Goal: Task Accomplishment & Management: Manage account settings

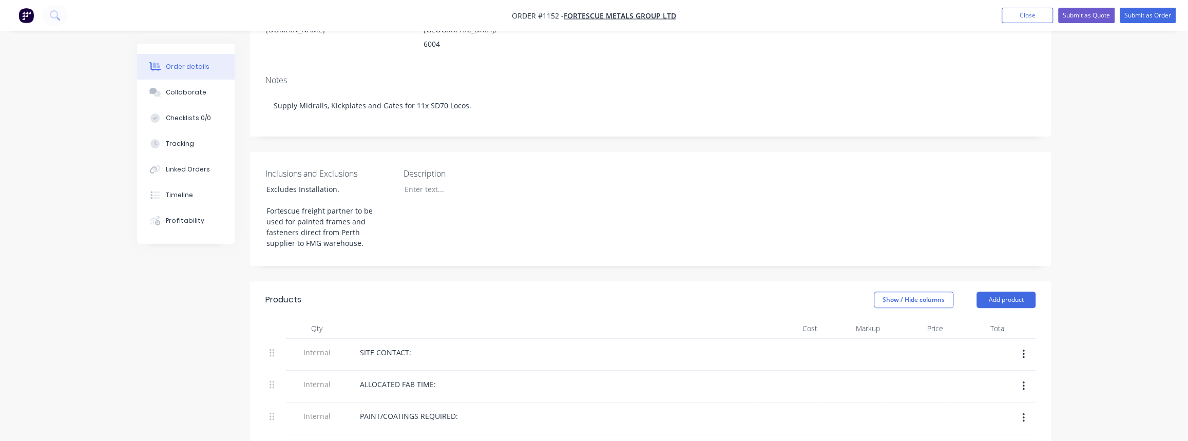
scroll to position [155, 0]
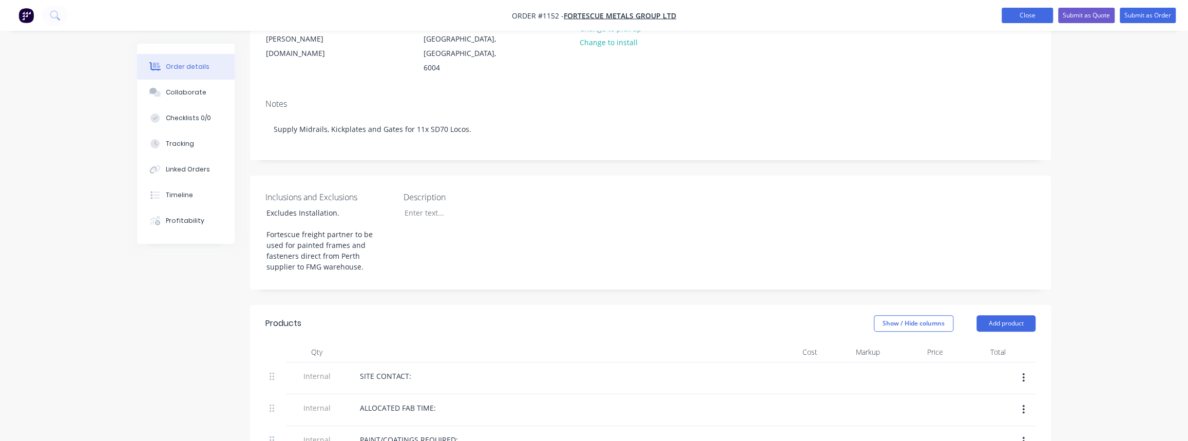
click at [1008, 21] on button "Close" at bounding box center [1027, 15] width 51 height 15
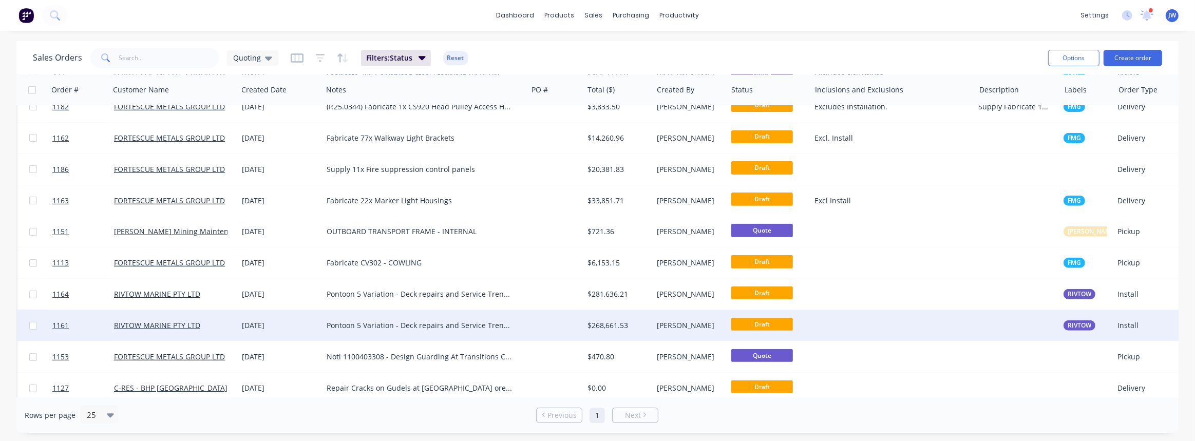
scroll to position [463, 0]
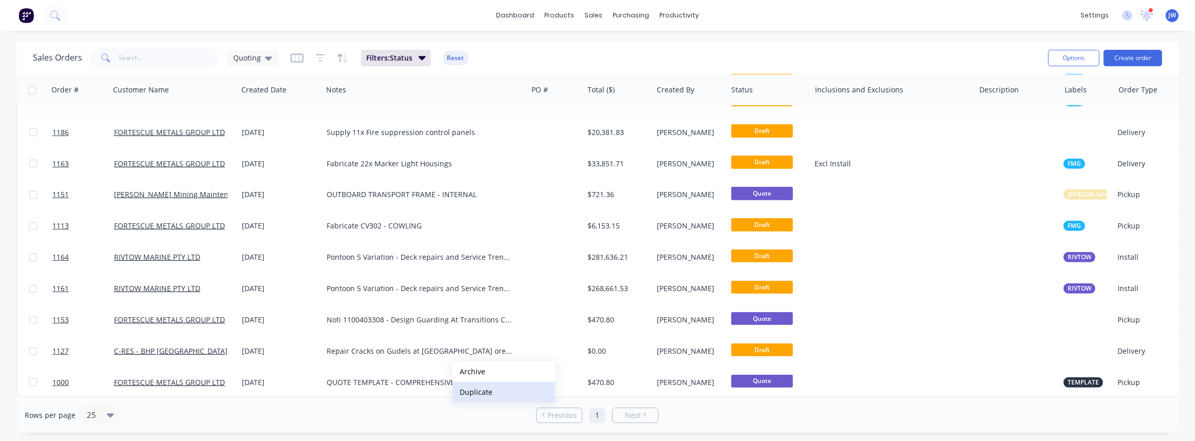
click at [478, 392] on button "Duplicate" at bounding box center [503, 392] width 103 height 21
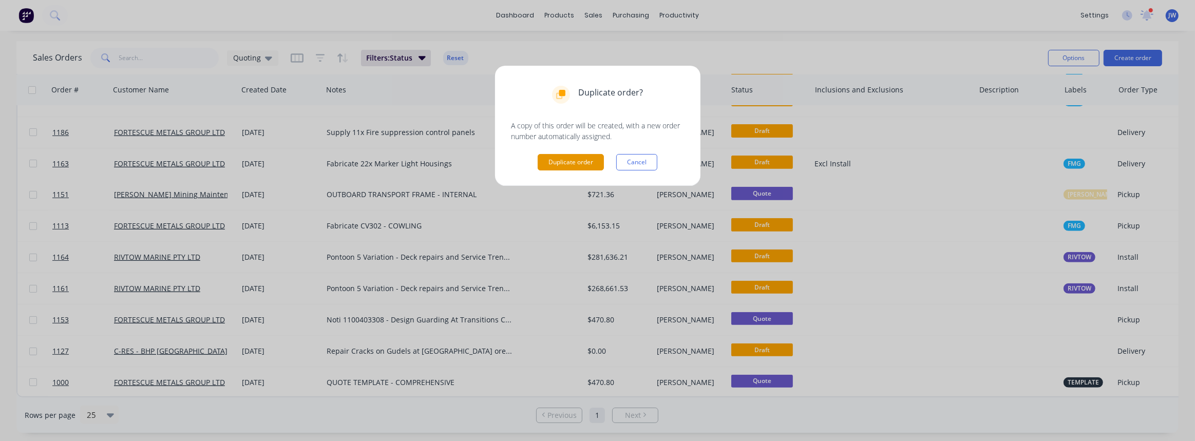
click at [593, 160] on button "Duplicate order" at bounding box center [570, 162] width 66 height 16
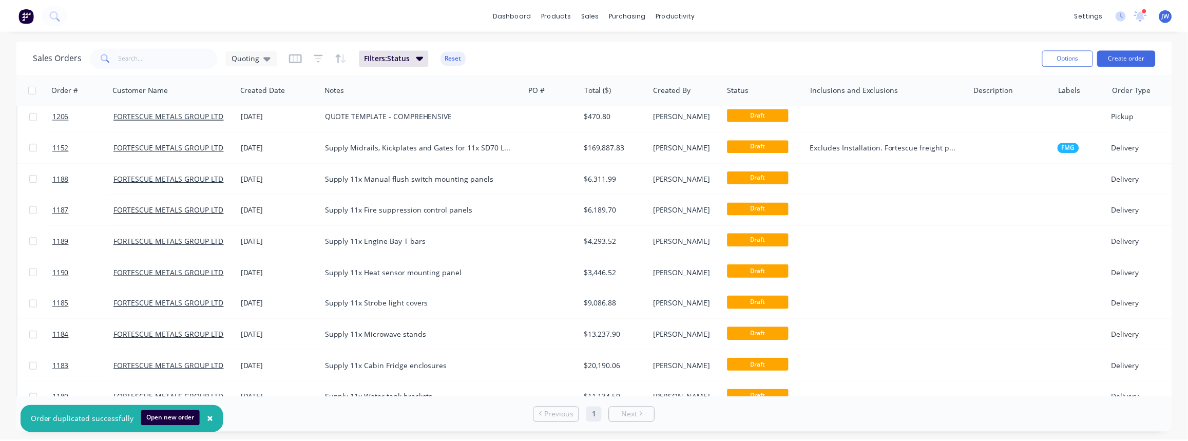
scroll to position [0, 0]
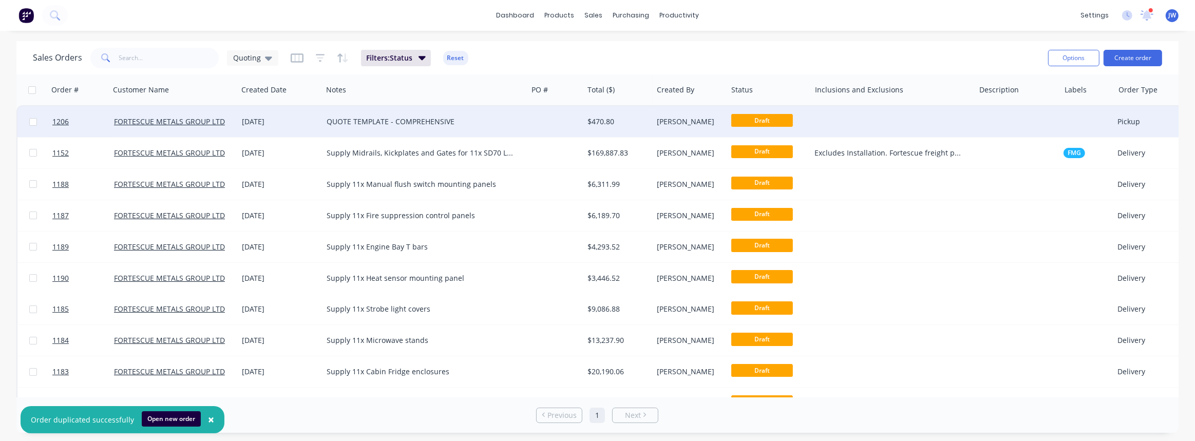
click at [631, 124] on div "$470.80" at bounding box center [616, 122] width 58 height 10
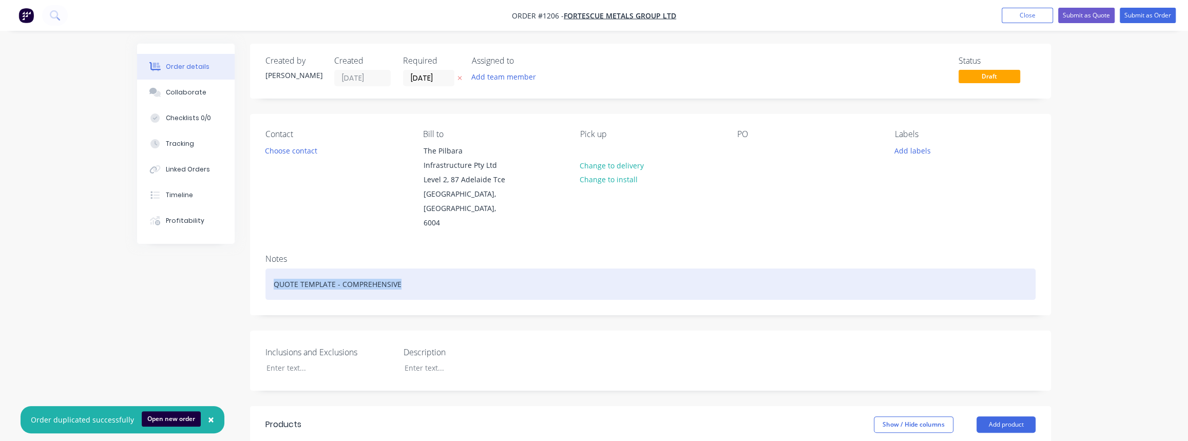
drag, startPoint x: 411, startPoint y: 276, endPoint x: 240, endPoint y: 287, distance: 171.3
click at [308, 272] on div "Fabricate Split Bearing support bracket" at bounding box center [650, 283] width 770 height 31
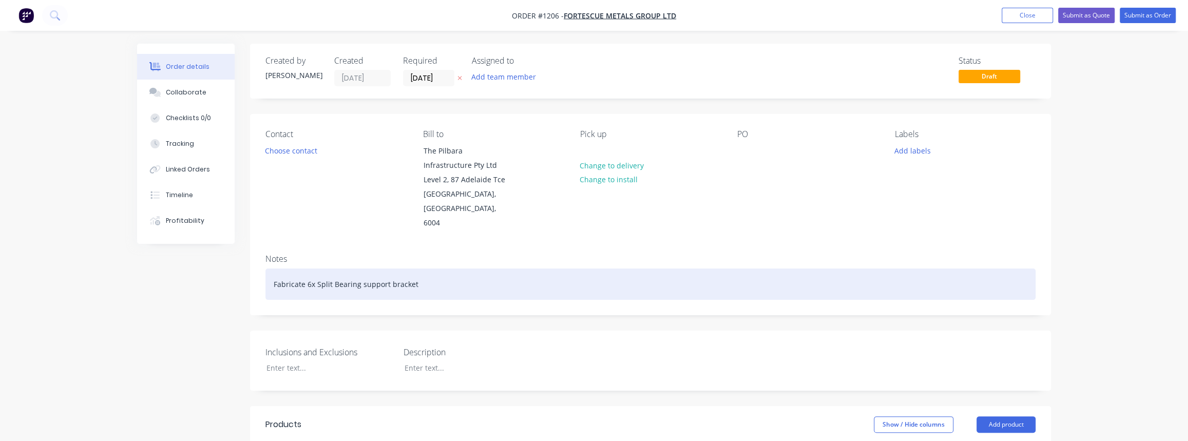
click at [435, 275] on div "Fabricate 6x Split Bearing support bracket" at bounding box center [650, 283] width 770 height 31
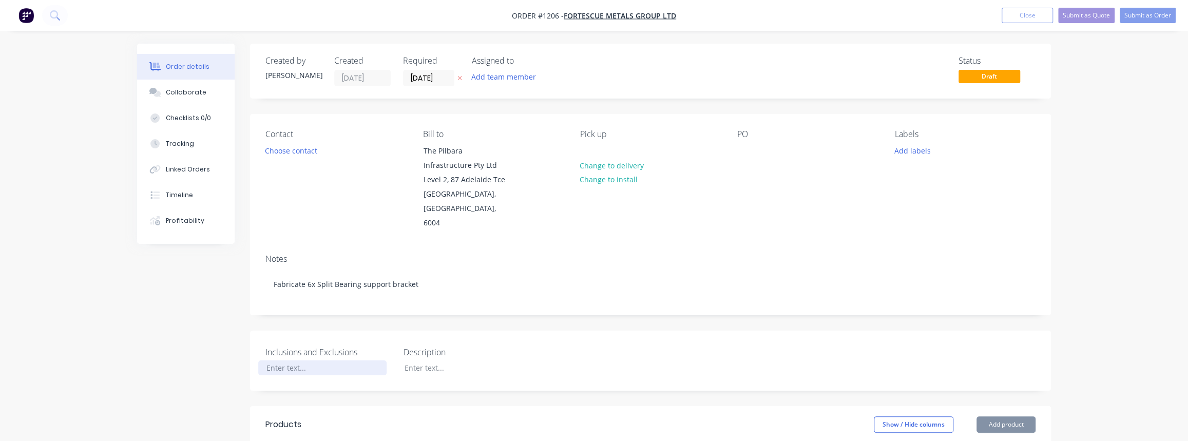
click at [330, 360] on div at bounding box center [322, 367] width 128 height 15
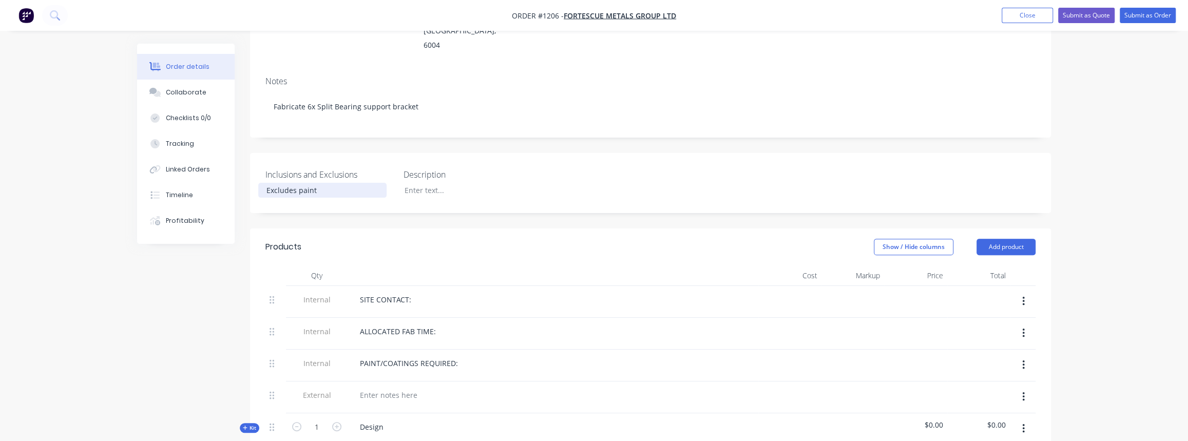
scroll to position [140, 0]
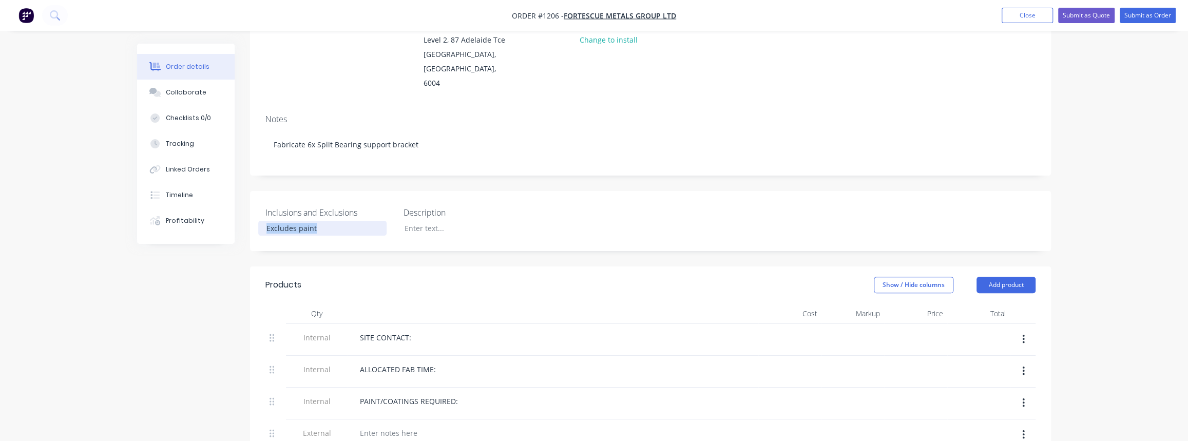
drag, startPoint x: 326, startPoint y: 210, endPoint x: 249, endPoint y: 214, distance: 77.1
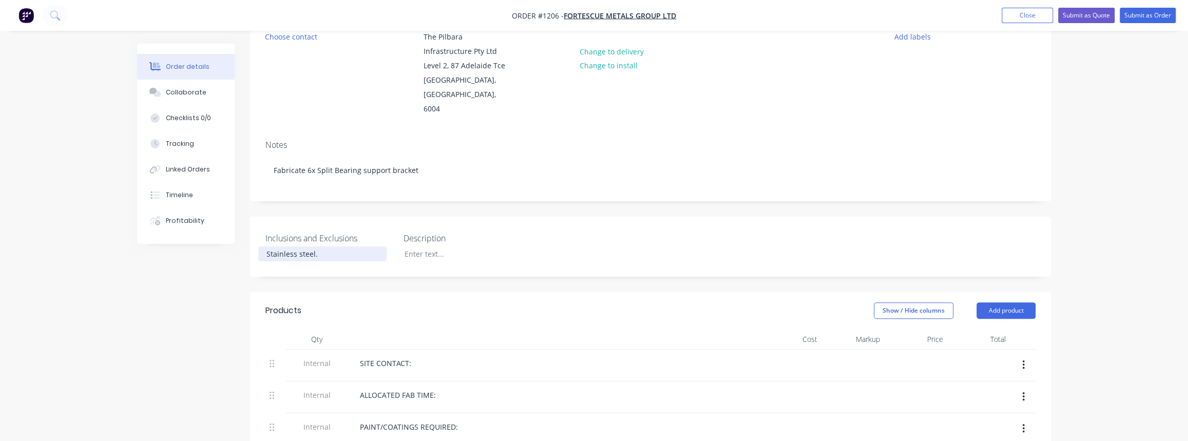
scroll to position [93, 0]
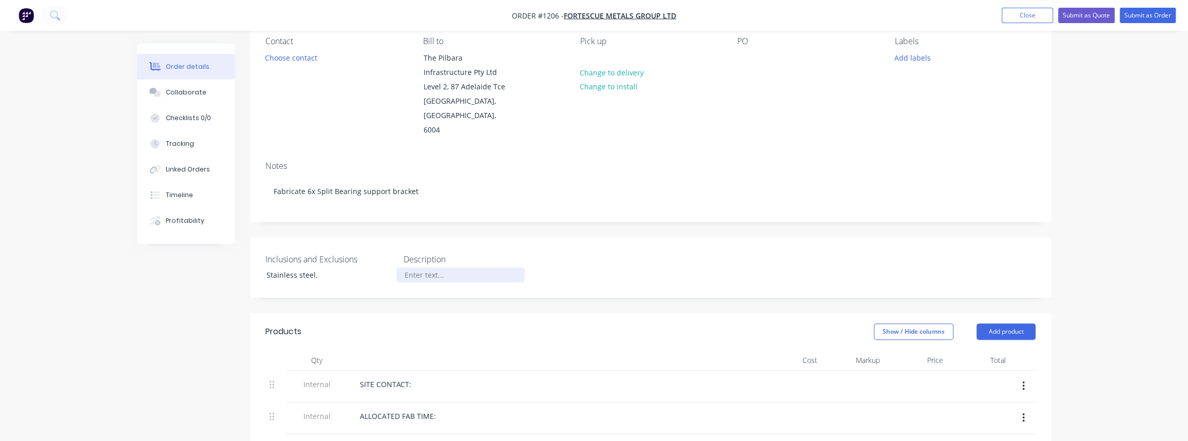
click at [432, 267] on div at bounding box center [460, 274] width 128 height 15
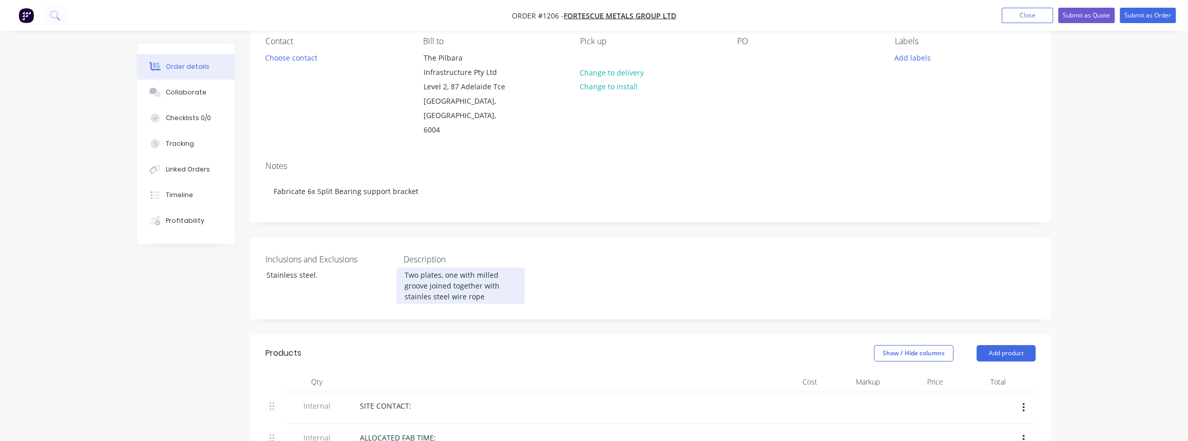
click at [429, 282] on div "Two plates, one with milled groove joined together with stainles steel wire rope" at bounding box center [460, 285] width 128 height 36
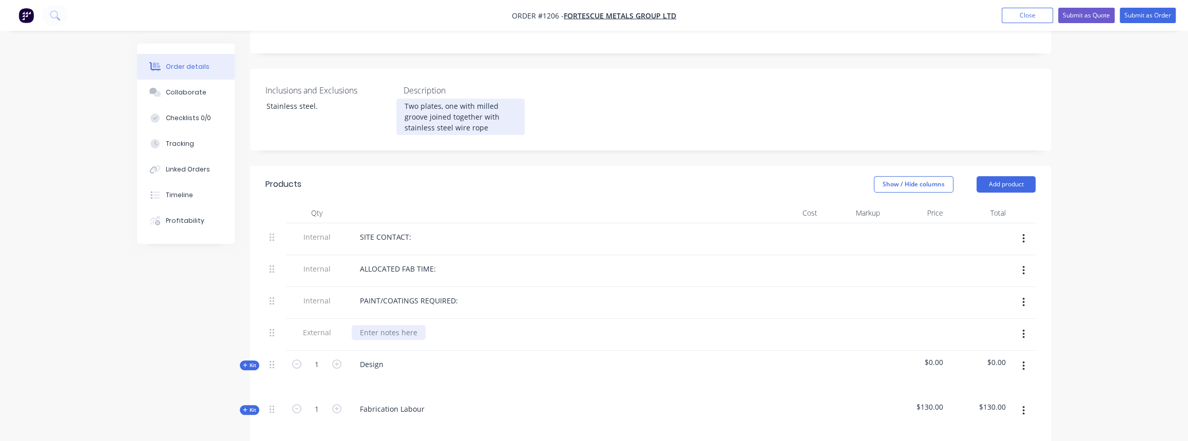
scroll to position [326, 0]
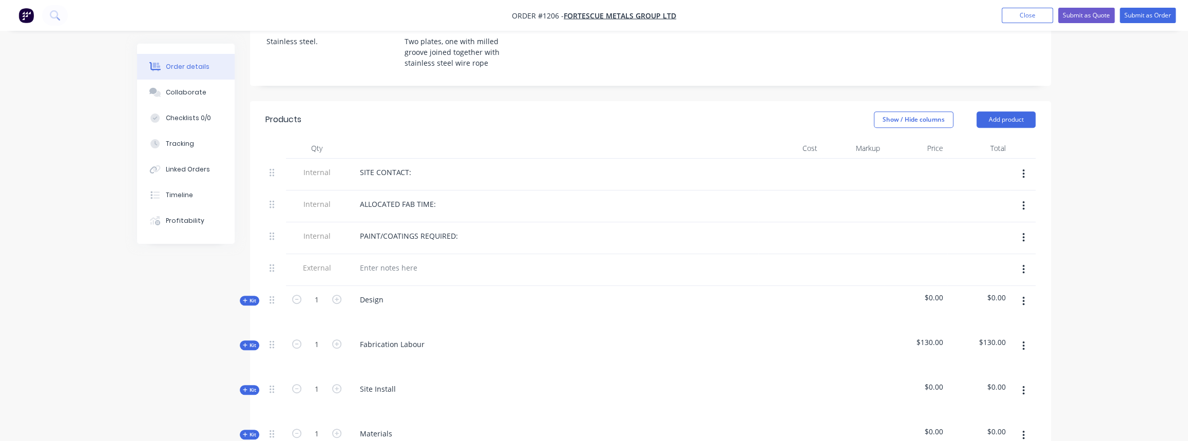
click at [249, 296] on button "Kit" at bounding box center [250, 301] width 20 height 10
click at [334, 339] on icon "button" at bounding box center [336, 343] width 9 height 9
type input "1"
type input "$140.00"
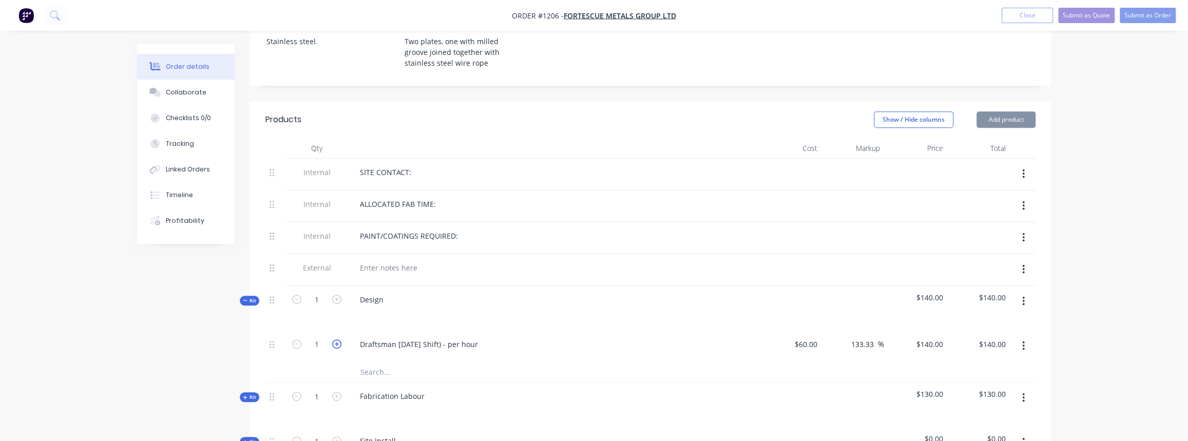
click at [334, 339] on icon "button" at bounding box center [336, 343] width 9 height 9
type input "2"
type input "$280.00"
click at [251, 297] on span "Kit" at bounding box center [249, 301] width 13 height 8
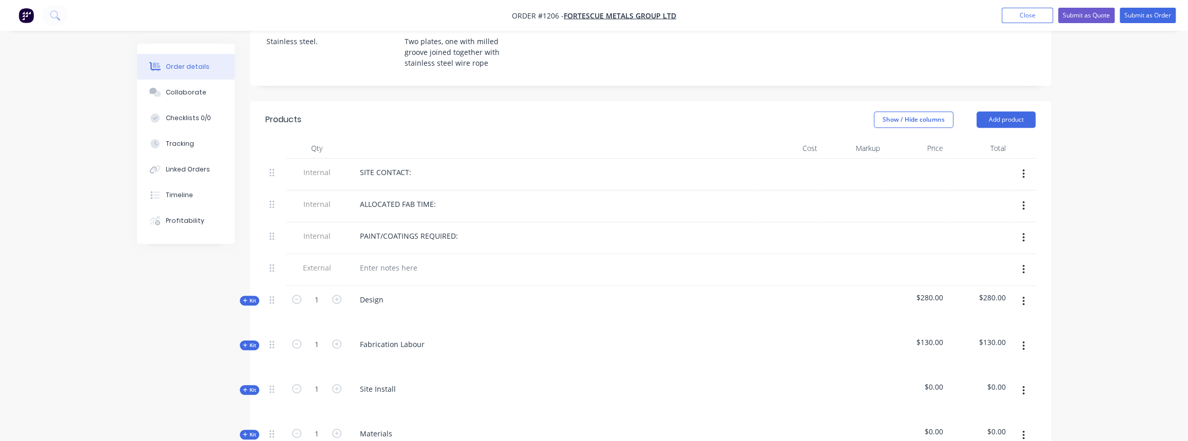
click at [247, 341] on span "Kit" at bounding box center [249, 345] width 13 height 8
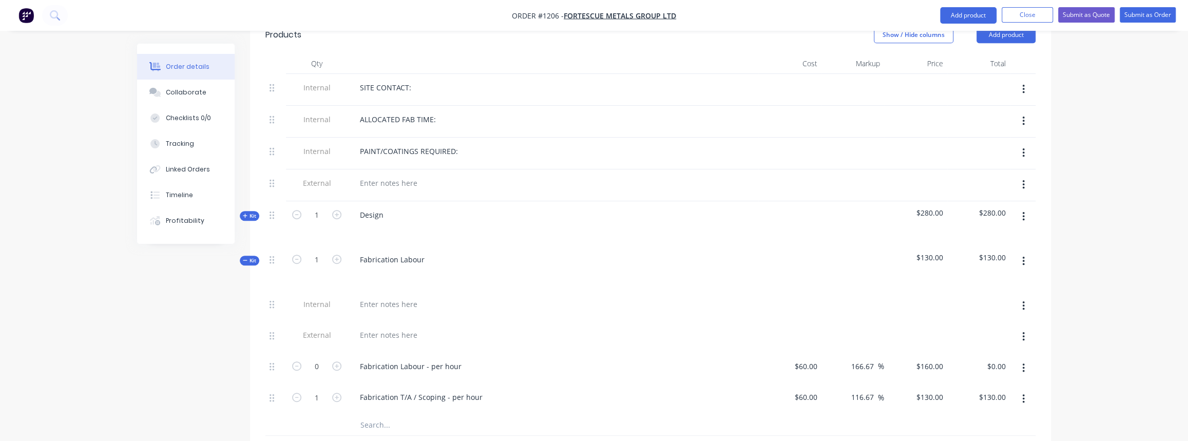
scroll to position [420, 0]
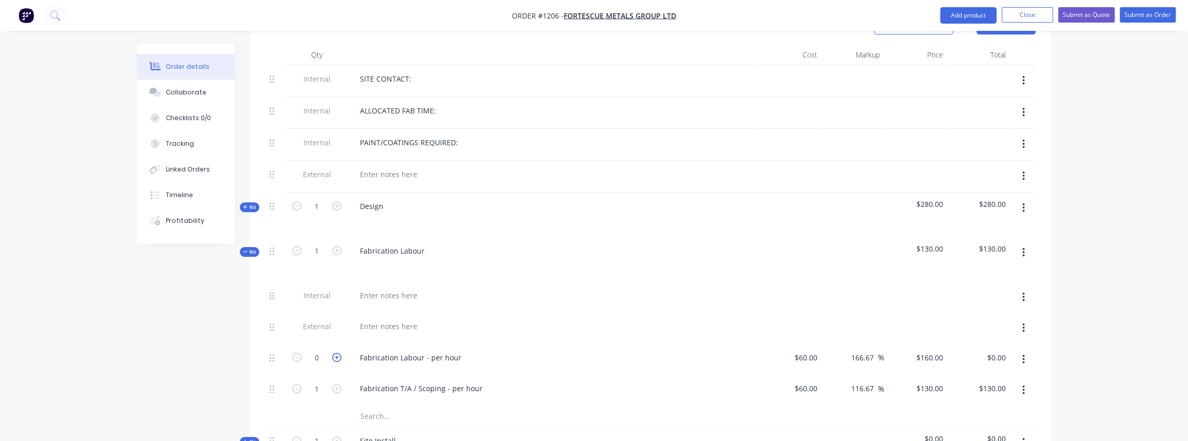
click at [334, 353] on icon "button" at bounding box center [336, 357] width 9 height 9
type input "1"
type input "$160.00"
click at [334, 353] on icon "button" at bounding box center [336, 357] width 9 height 9
type input "2"
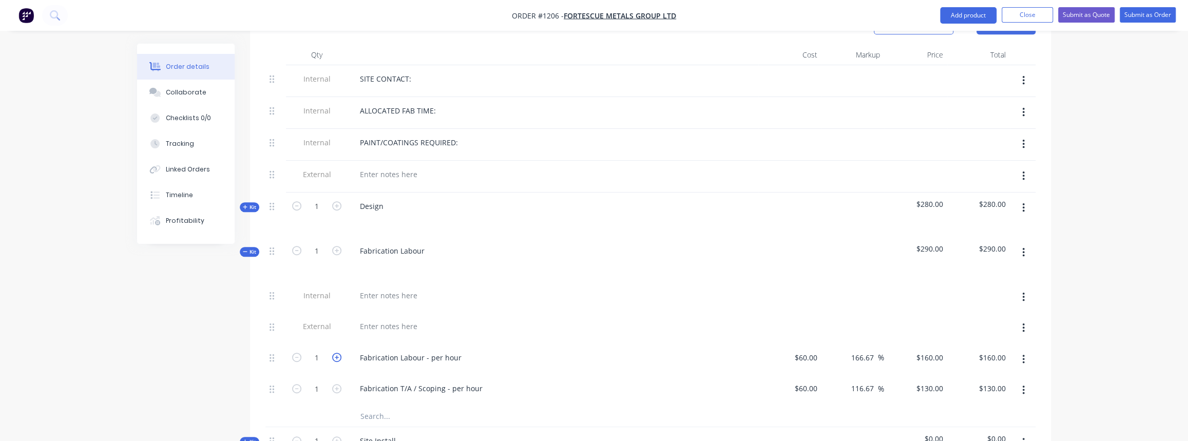
type input "$320.00"
click at [334, 353] on icon "button" at bounding box center [336, 357] width 9 height 9
type input "3"
type input "$480.00"
click at [334, 353] on icon "button" at bounding box center [336, 357] width 9 height 9
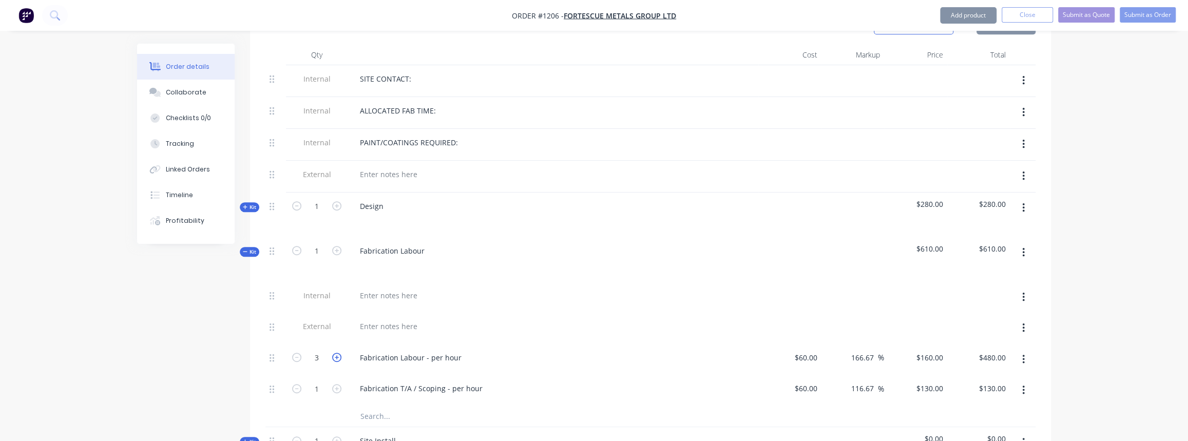
type input "4"
type input "$640.00"
click at [251, 248] on span "Kit" at bounding box center [249, 252] width 13 height 8
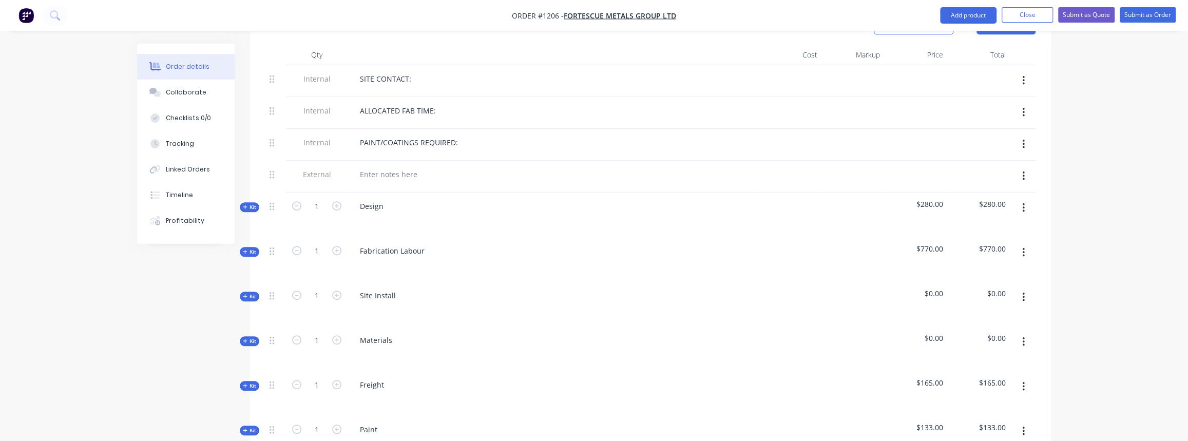
click at [252, 337] on span "Kit" at bounding box center [249, 341] width 13 height 8
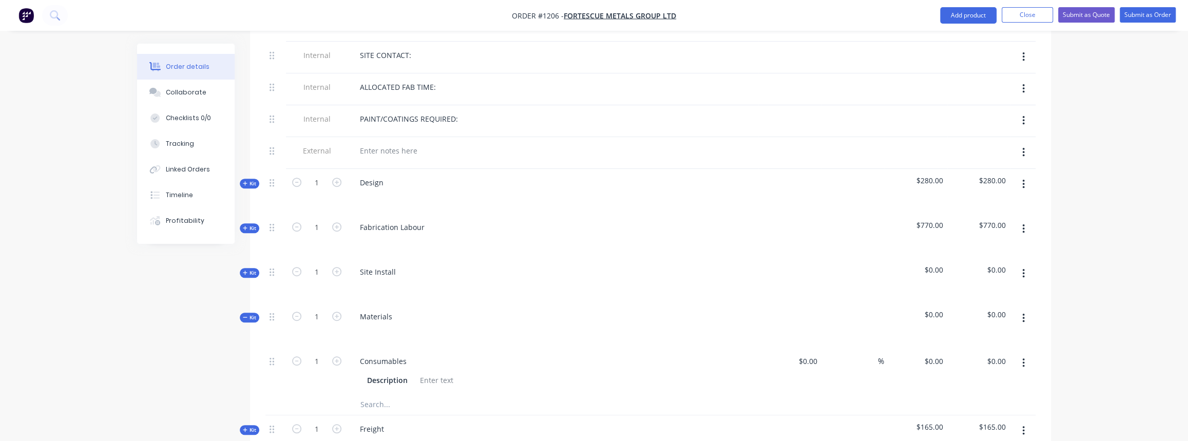
scroll to position [467, 0]
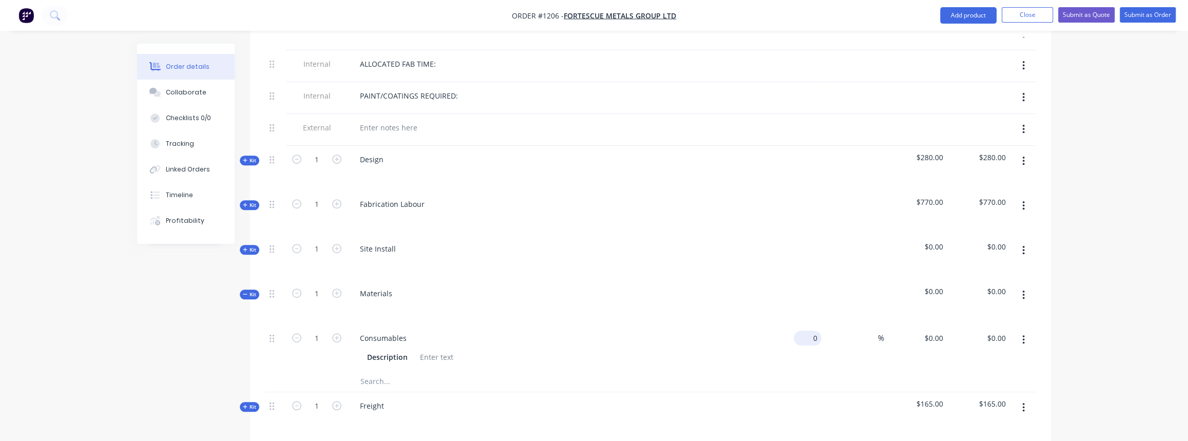
click at [810, 331] on div "0 $0.00" at bounding box center [810, 338] width 24 height 15
type input "$50.00"
click at [376, 371] on input "text" at bounding box center [462, 381] width 205 height 21
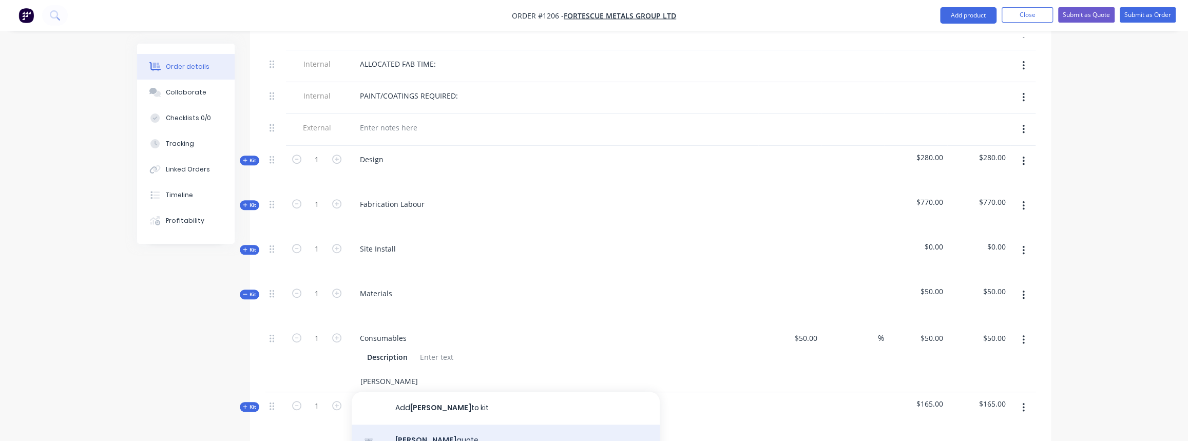
type input "[PERSON_NAME]"
click at [425, 425] on div "[PERSON_NAME] quote Product" at bounding box center [506, 446] width 308 height 43
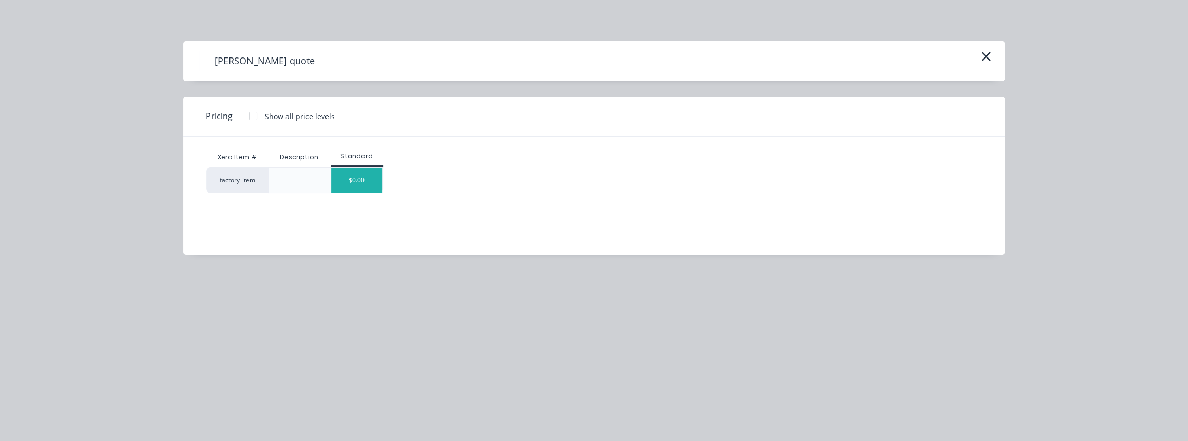
click at [370, 188] on div "$0.00" at bounding box center [356, 180] width 51 height 25
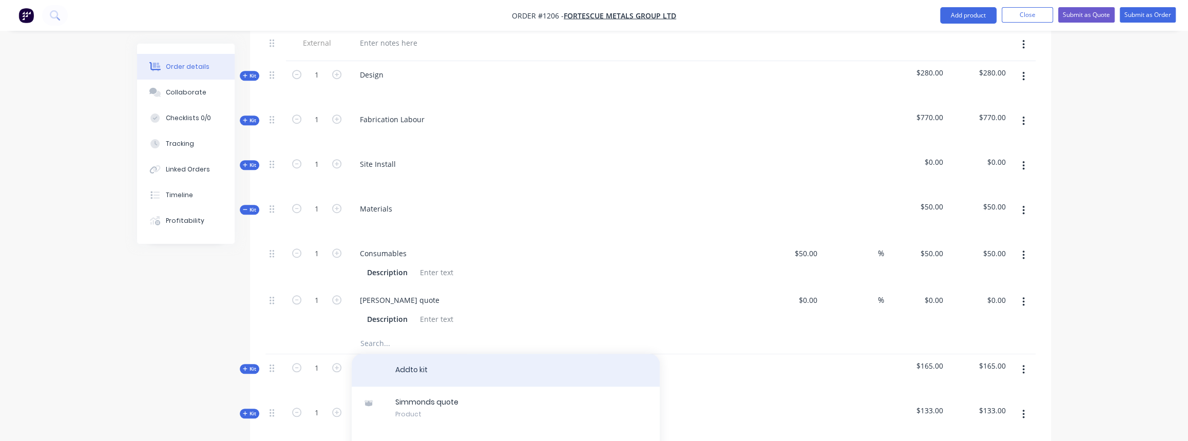
scroll to position [560, 0]
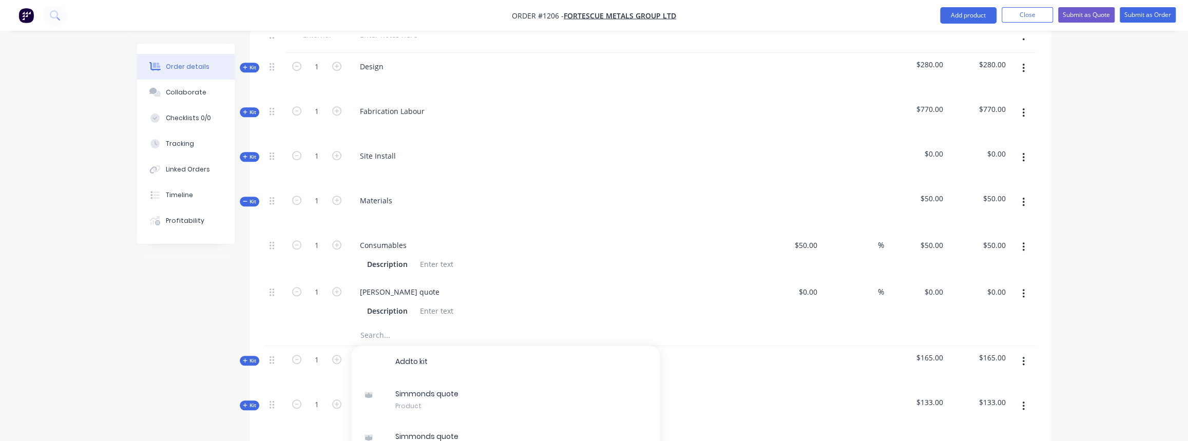
click at [373, 325] on input "text" at bounding box center [462, 335] width 205 height 21
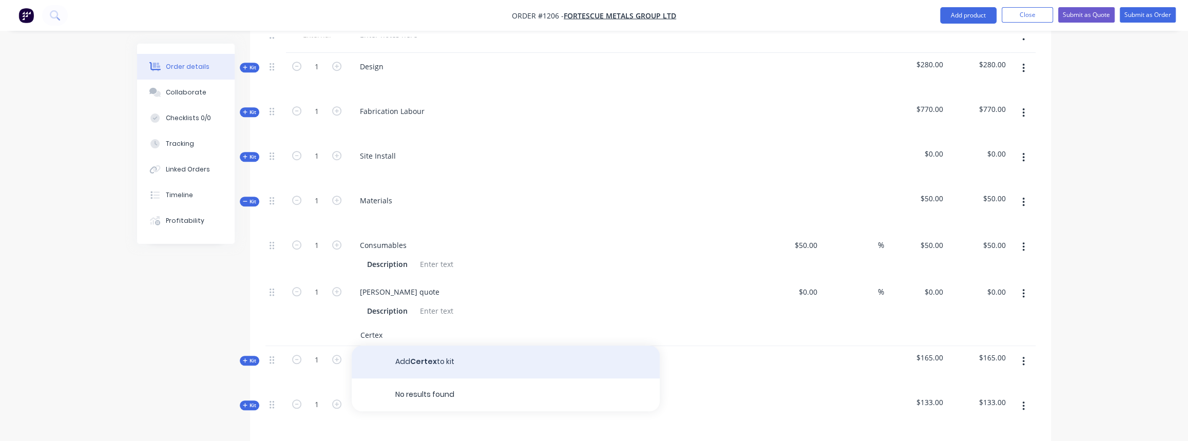
type input "Certex"
click at [423, 350] on button "Add Certex to kit" at bounding box center [506, 361] width 308 height 33
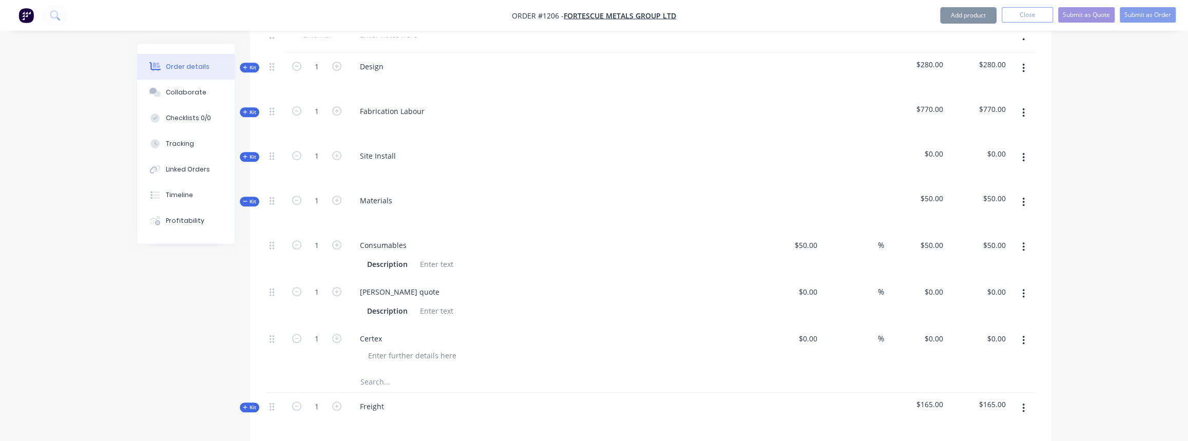
click at [821, 325] on div "%" at bounding box center [852, 348] width 63 height 47
click at [811, 331] on input at bounding box center [810, 338] width 24 height 15
type input "$50.00"
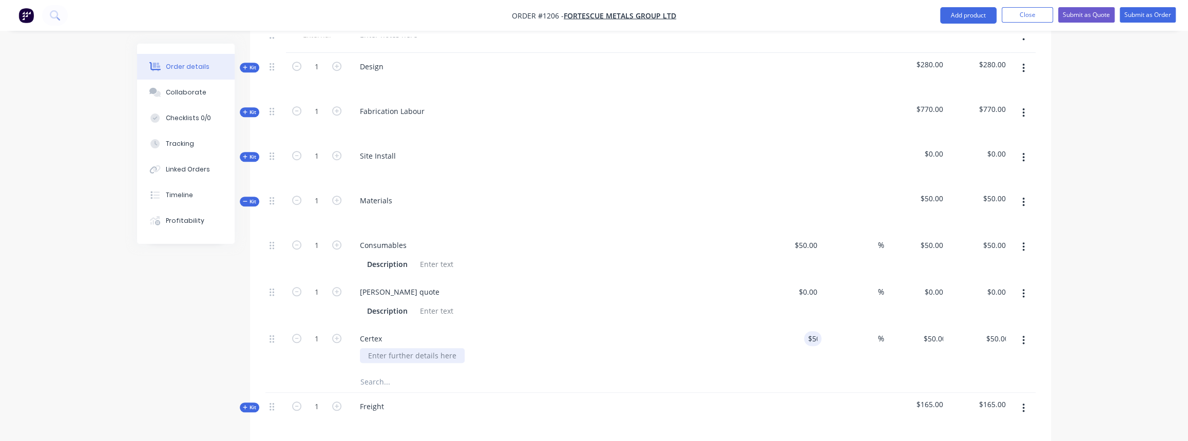
click at [402, 348] on div at bounding box center [412, 355] width 105 height 15
click at [374, 374] on input "text" at bounding box center [462, 382] width 205 height 21
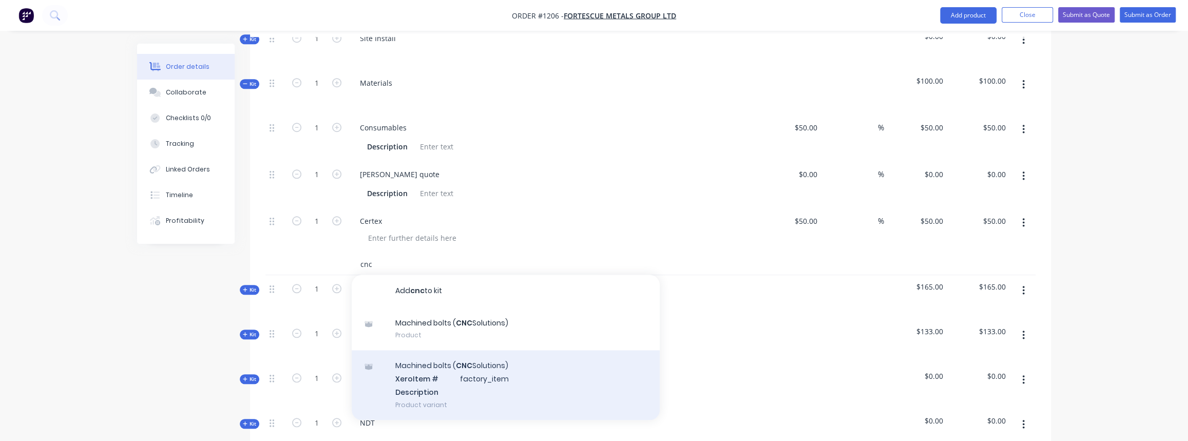
scroll to position [700, 0]
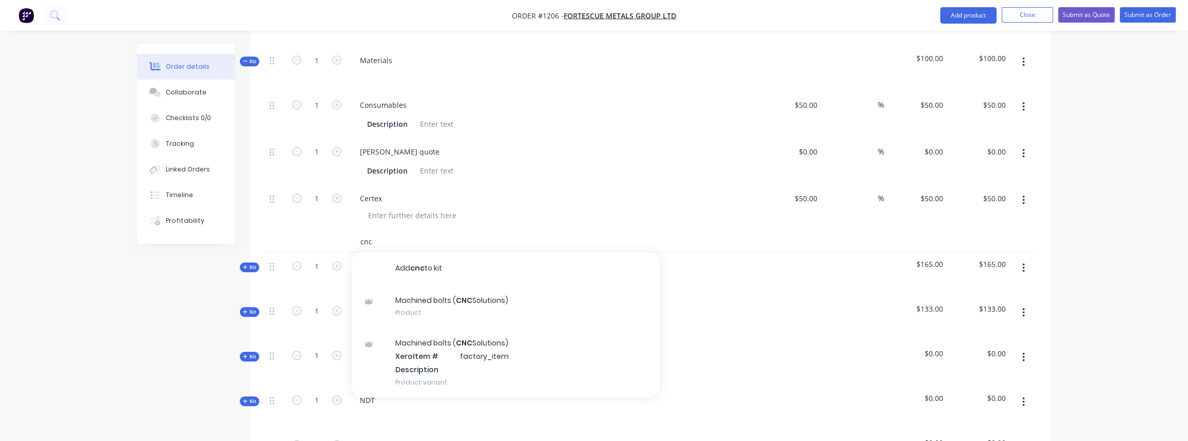
drag, startPoint x: 376, startPoint y: 232, endPoint x: 349, endPoint y: 227, distance: 27.5
click at [349, 232] on div "cnc Add cnc to kit Machined bolts ( CNC Solutions) Product Machined bolts ( CNC…" at bounding box center [533, 242] width 370 height 21
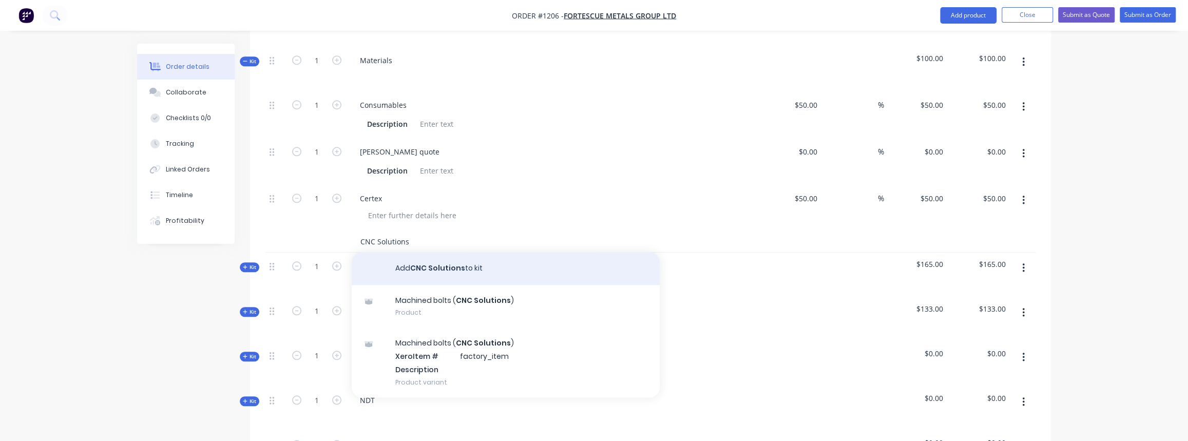
type input "CNC Solutions"
click at [431, 257] on button "Add CNC Solutions to kit" at bounding box center [506, 268] width 308 height 33
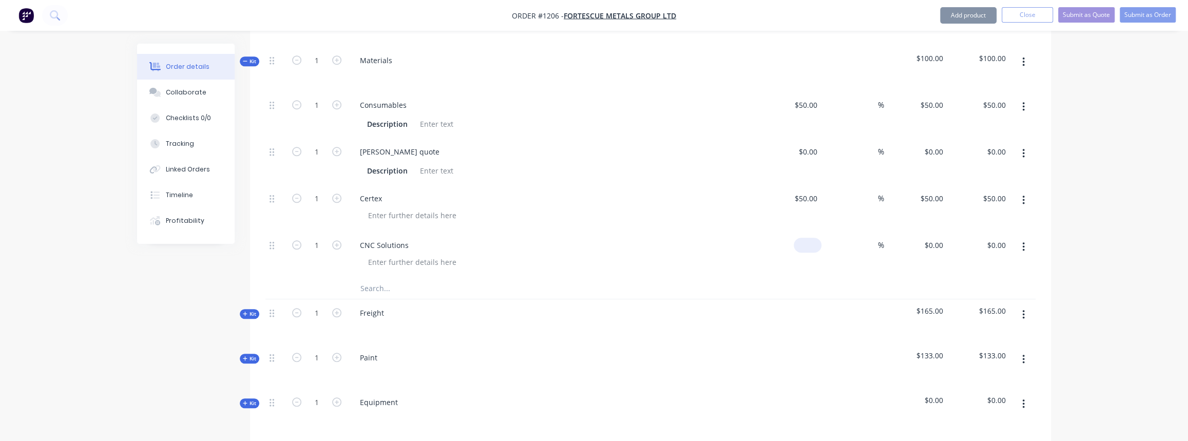
click at [809, 238] on div "$0.00" at bounding box center [810, 245] width 24 height 15
type input "$0.00"
click at [682, 257] on div "CNC Solutions" at bounding box center [553, 255] width 411 height 47
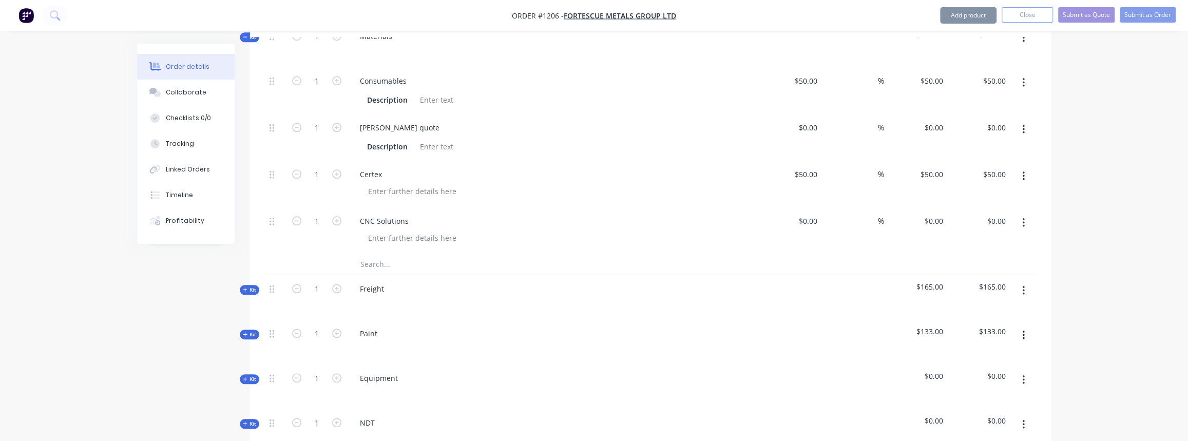
scroll to position [746, 0]
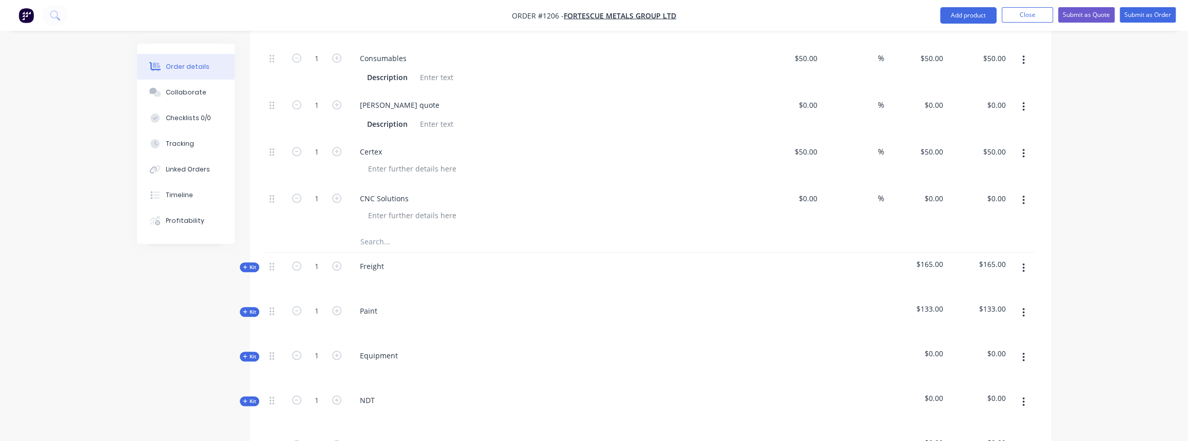
click at [244, 264] on icon "button" at bounding box center [245, 266] width 5 height 5
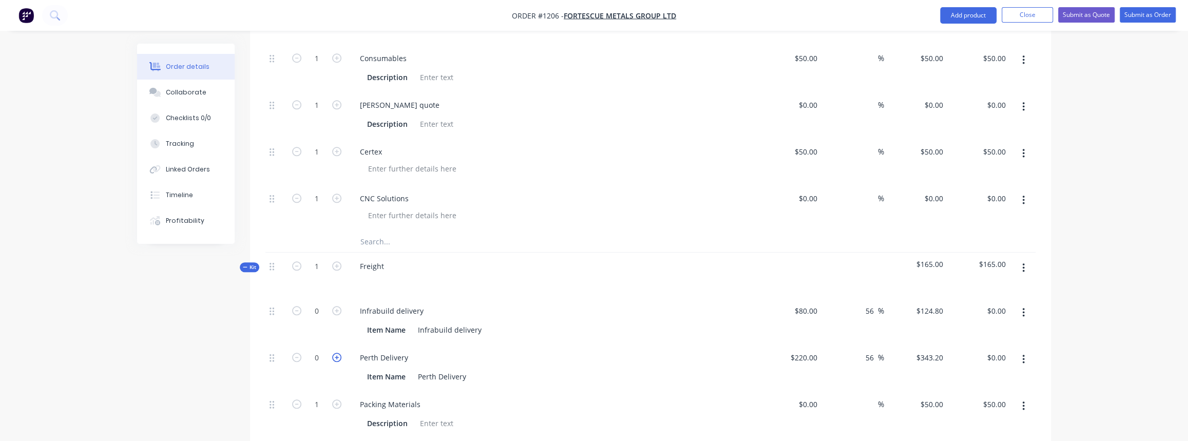
click at [338, 353] on icon "button" at bounding box center [336, 357] width 9 height 9
type input "1"
type input "$343.20"
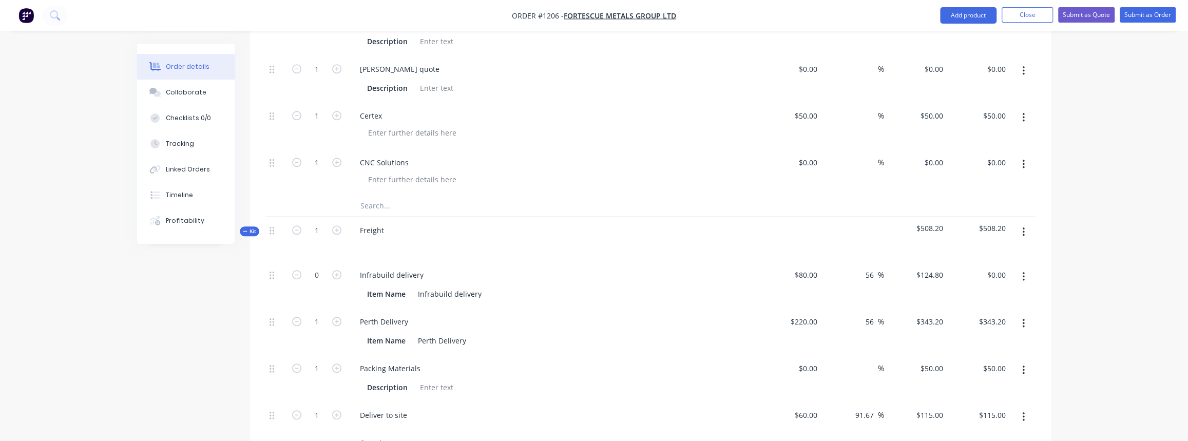
scroll to position [793, 0]
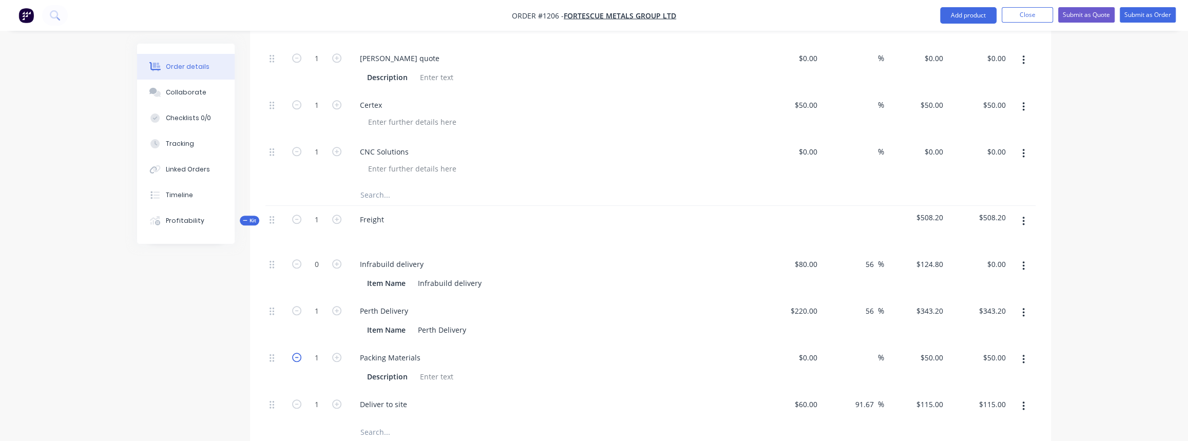
click at [293, 353] on icon "button" at bounding box center [296, 357] width 9 height 9
type input "0"
type input "$0.00"
click at [244, 220] on icon "button" at bounding box center [245, 220] width 4 height 1
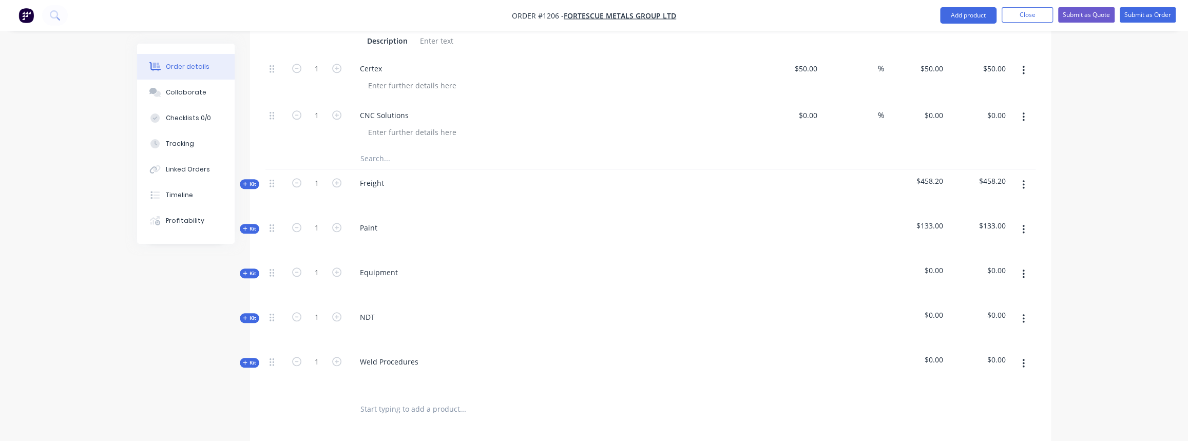
scroll to position [840, 0]
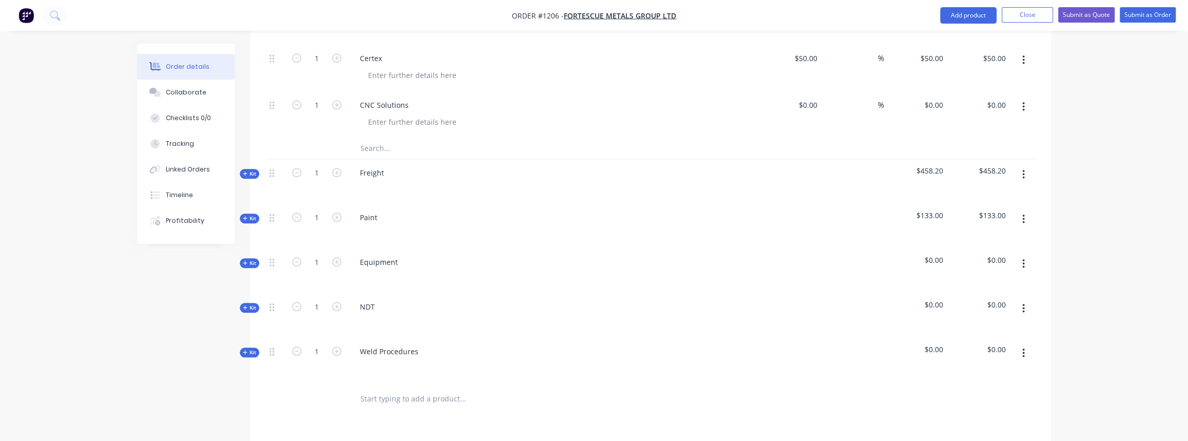
click at [1024, 214] on icon "button" at bounding box center [1023, 219] width 3 height 11
click at [987, 300] on div "Delete" at bounding box center [986, 307] width 79 height 15
click at [1023, 215] on icon "button" at bounding box center [1023, 219] width 2 height 9
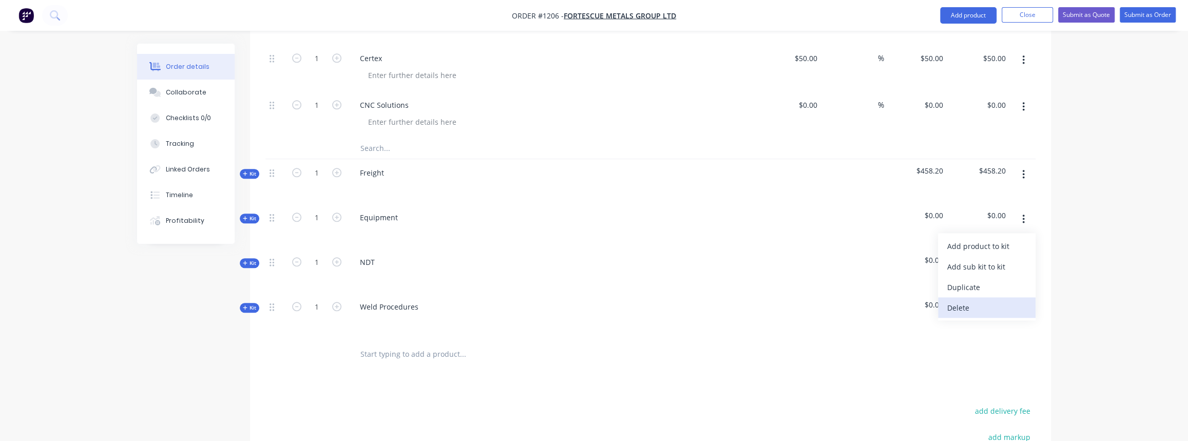
click at [993, 300] on div "Delete" at bounding box center [986, 307] width 79 height 15
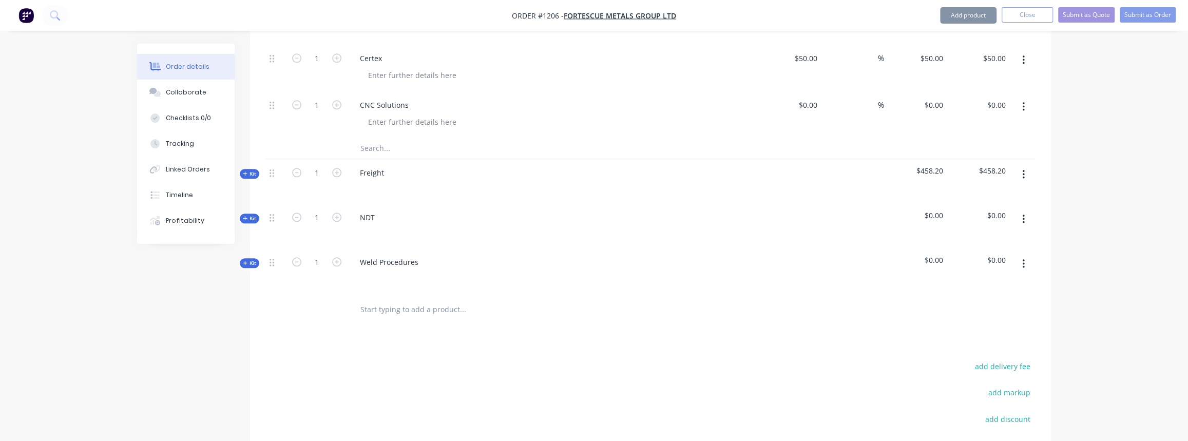
click at [1024, 214] on icon "button" at bounding box center [1023, 219] width 3 height 11
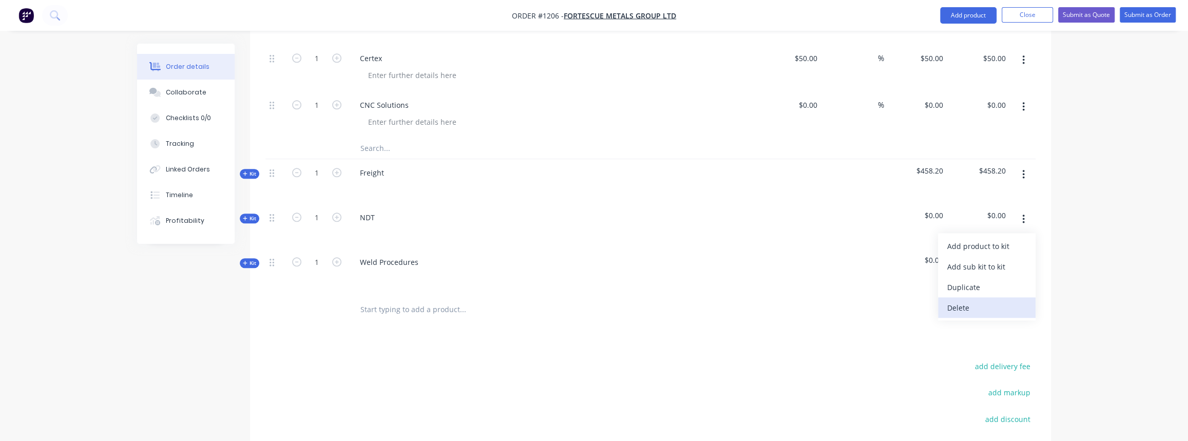
click at [988, 300] on div "Delete" at bounding box center [986, 307] width 79 height 15
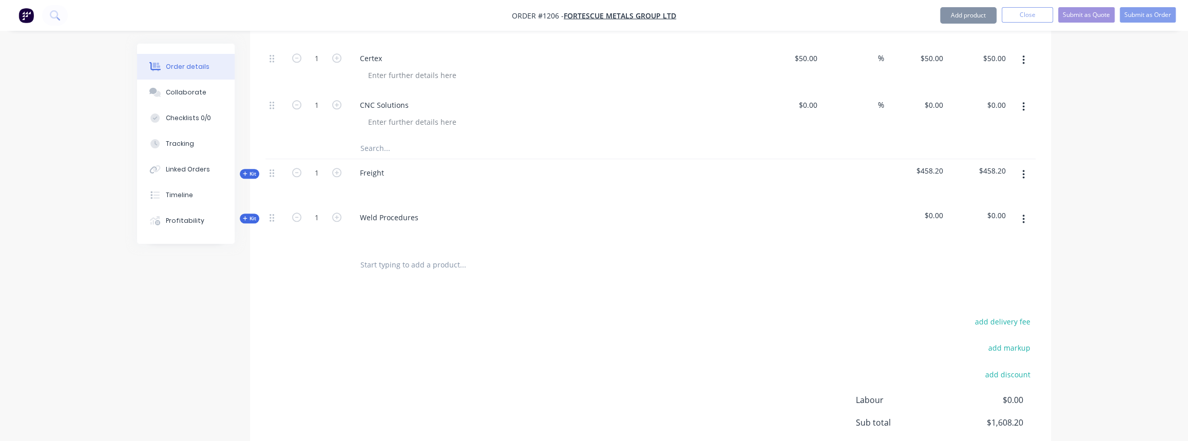
click at [1019, 210] on button "button" at bounding box center [1023, 219] width 24 height 18
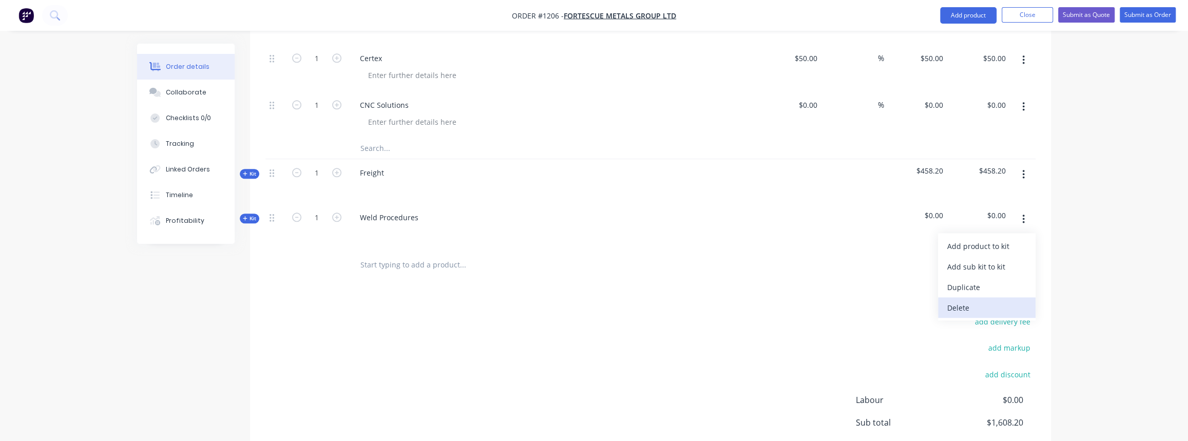
click at [988, 300] on div "Delete" at bounding box center [986, 307] width 79 height 15
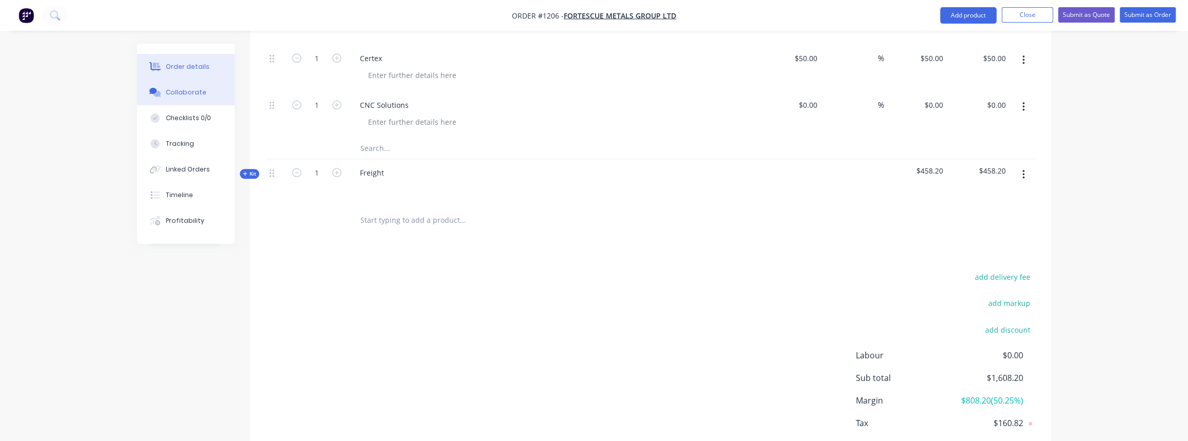
click at [178, 92] on div "Collaborate" at bounding box center [186, 92] width 41 height 9
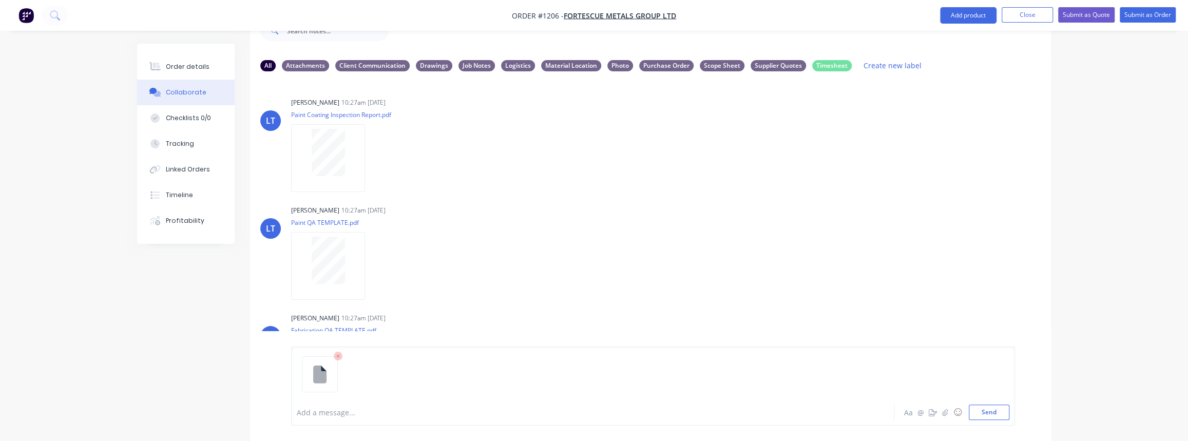
scroll to position [67, 0]
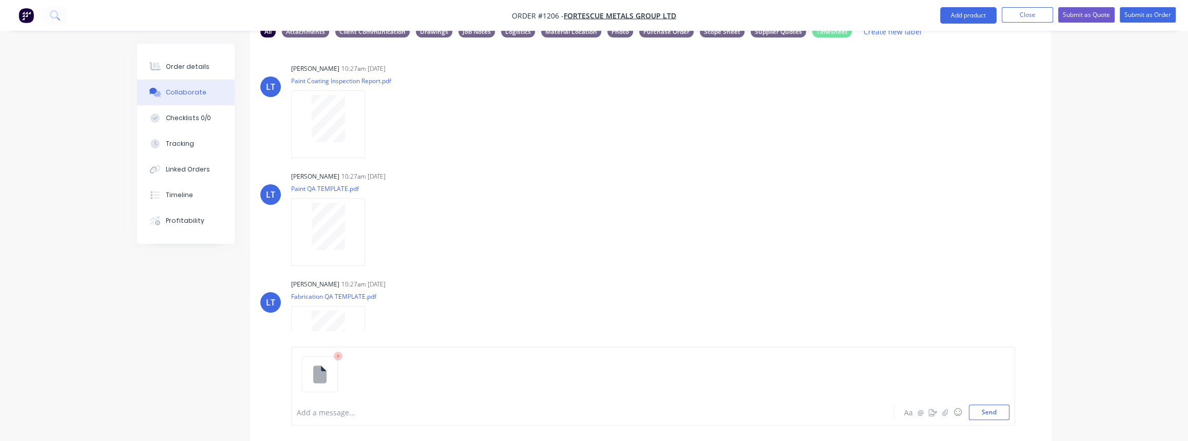
click at [984, 421] on div "Add a message... Aa @ ☺ Send" at bounding box center [653, 386] width 724 height 79
click at [974, 411] on button "Send" at bounding box center [989, 412] width 41 height 15
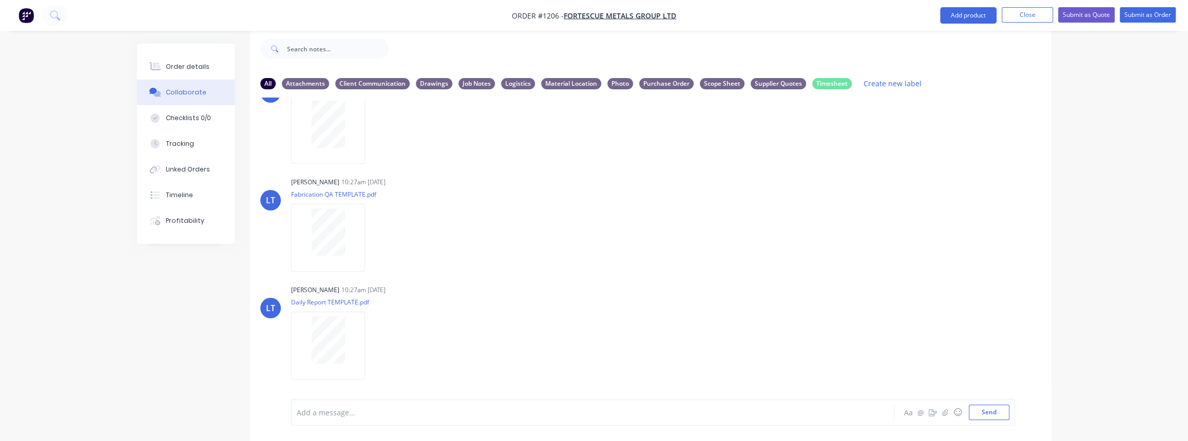
scroll to position [199, 0]
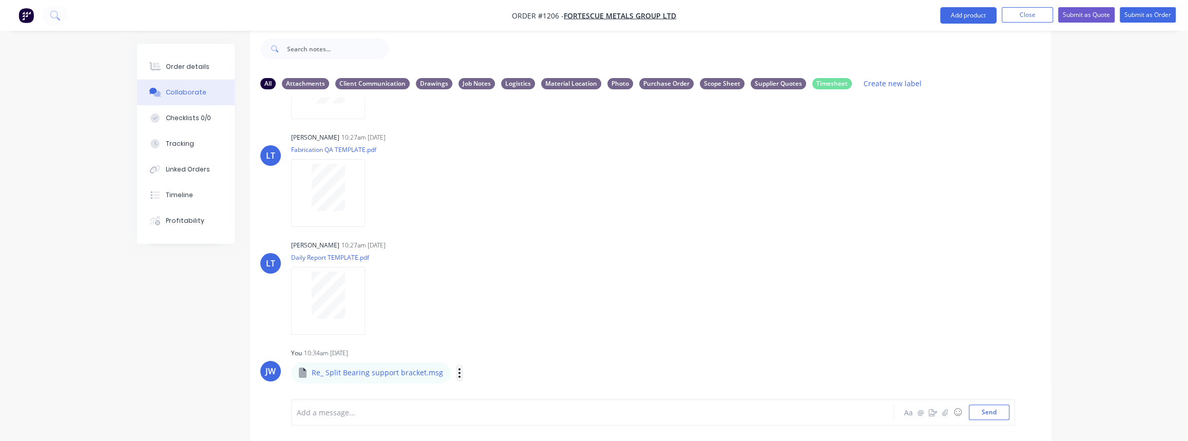
click at [458, 372] on icon "button" at bounding box center [459, 372] width 2 height 9
click at [482, 329] on button "Labels" at bounding box center [527, 323] width 116 height 23
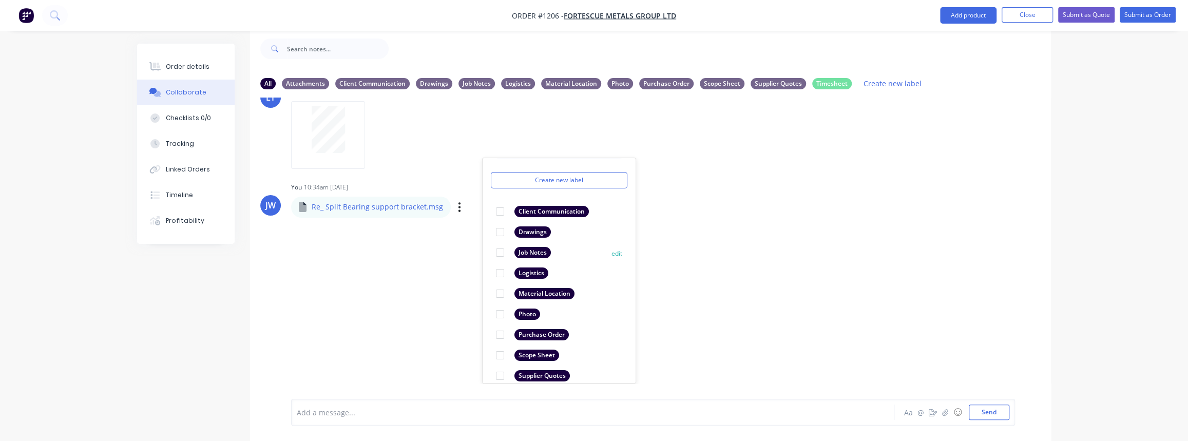
scroll to position [12, 0]
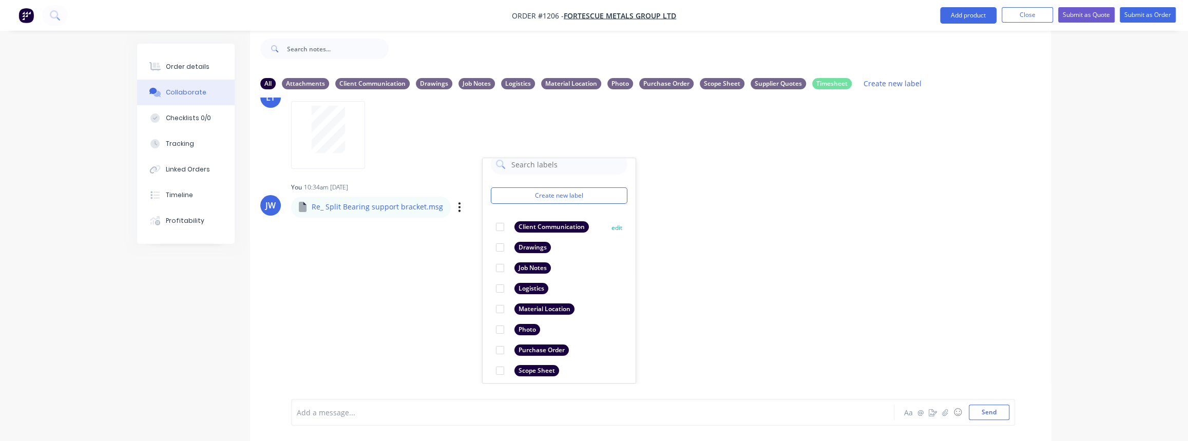
click at [529, 228] on div "Client Communication" at bounding box center [551, 226] width 74 height 11
click at [441, 264] on div "LT [PERSON_NAME] 10:27am [DATE] Paint Coating Inspection Report.pdf Labels Down…" at bounding box center [650, 241] width 801 height 286
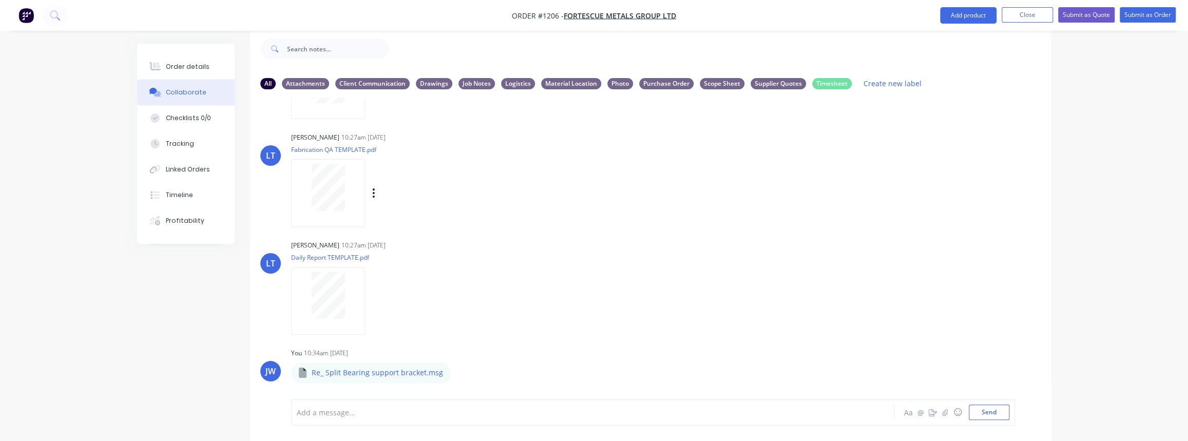
scroll to position [199, 0]
click at [1038, 13] on button "Close" at bounding box center [1027, 14] width 51 height 15
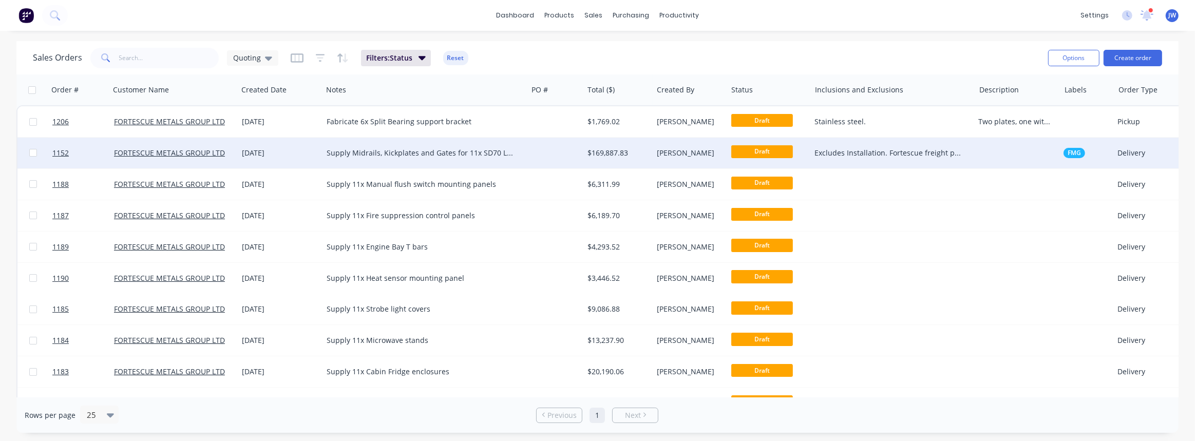
click at [511, 155] on div "Supply Midrails, Kickplates and Gates for 11x SD70 Locos." at bounding box center [419, 153] width 187 height 10
click at [614, 154] on div "$169,887.83" at bounding box center [616, 153] width 58 height 10
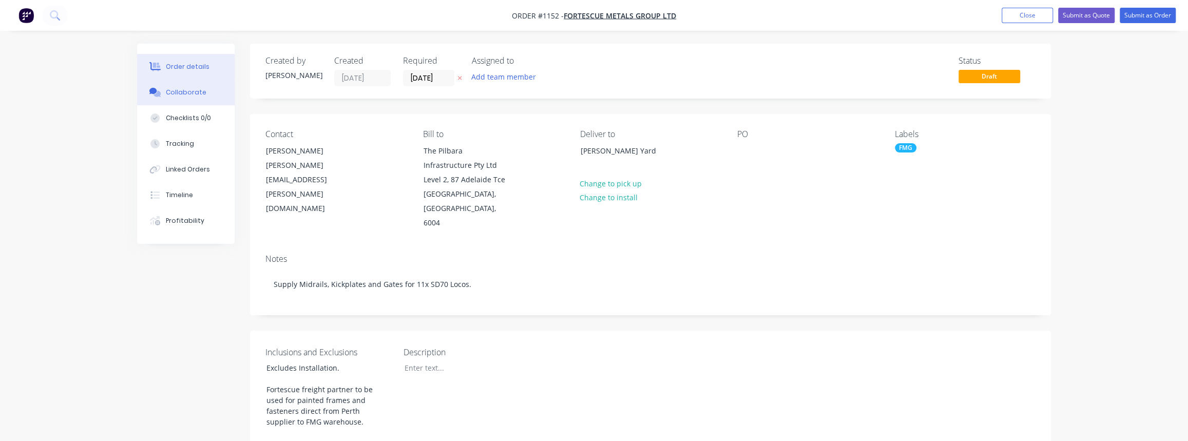
click at [174, 92] on div "Collaborate" at bounding box center [186, 92] width 41 height 9
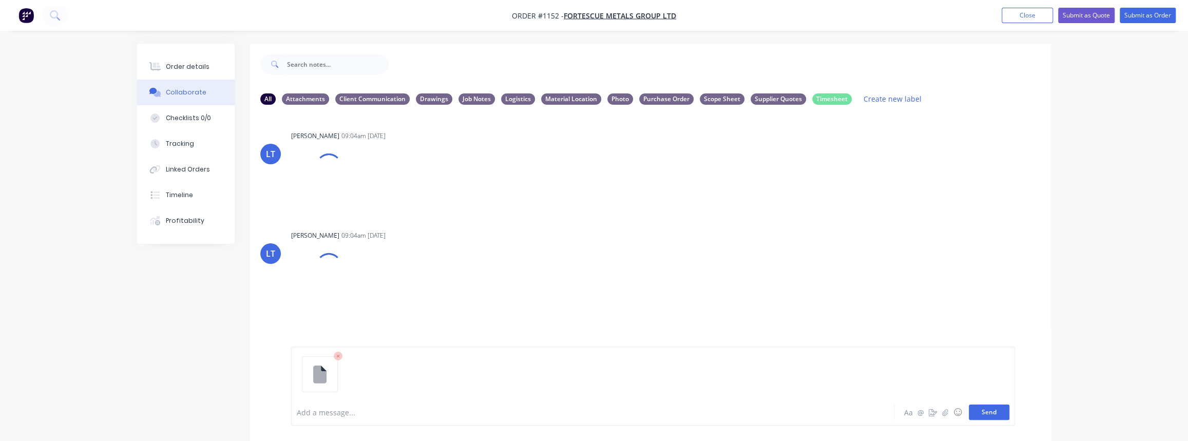
click at [1007, 410] on button "Send" at bounding box center [989, 412] width 41 height 15
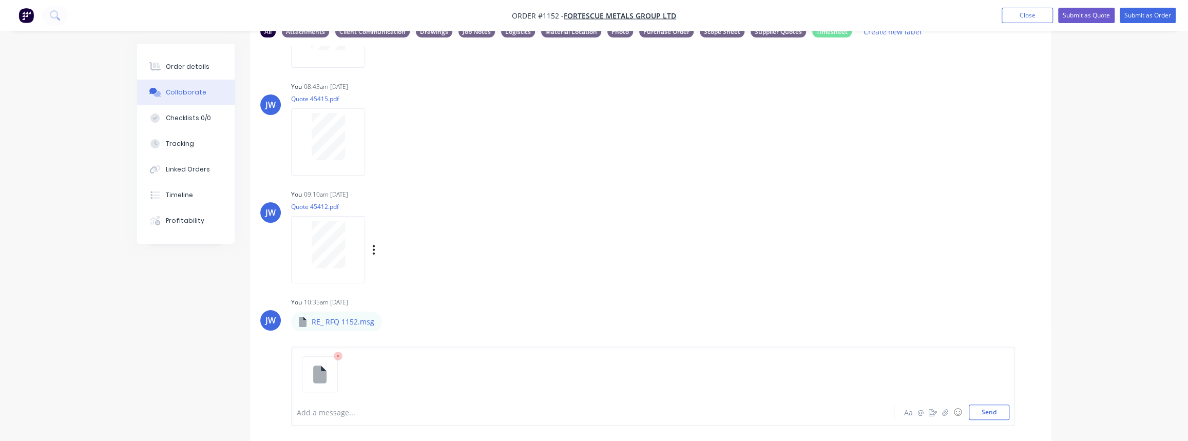
scroll to position [15, 0]
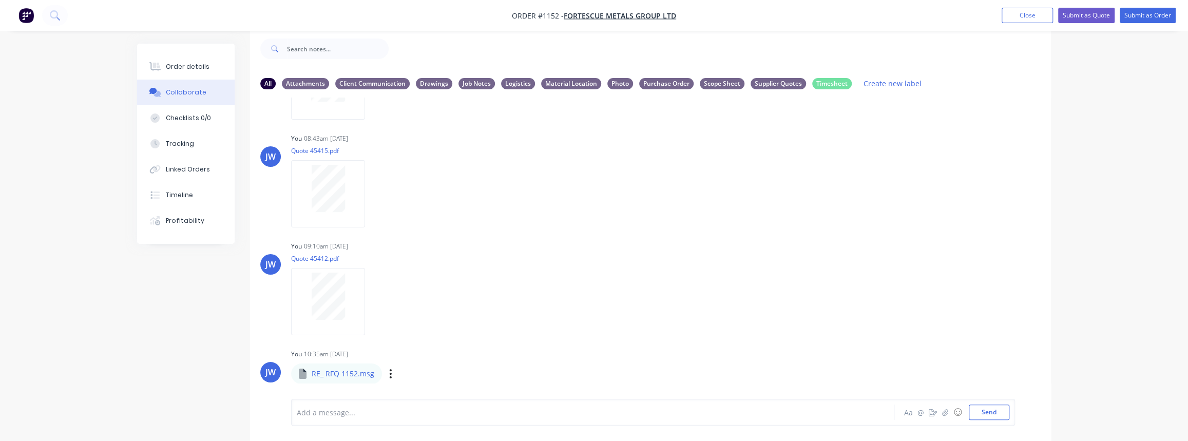
click at [387, 374] on div "Labels Download Delete" at bounding box center [444, 374] width 116 height 15
click at [392, 374] on div "Labels Download Delete" at bounding box center [444, 374] width 116 height 15
click at [390, 374] on icon "button" at bounding box center [390, 374] width 3 height 12
click at [433, 324] on button "Labels" at bounding box center [458, 324] width 116 height 23
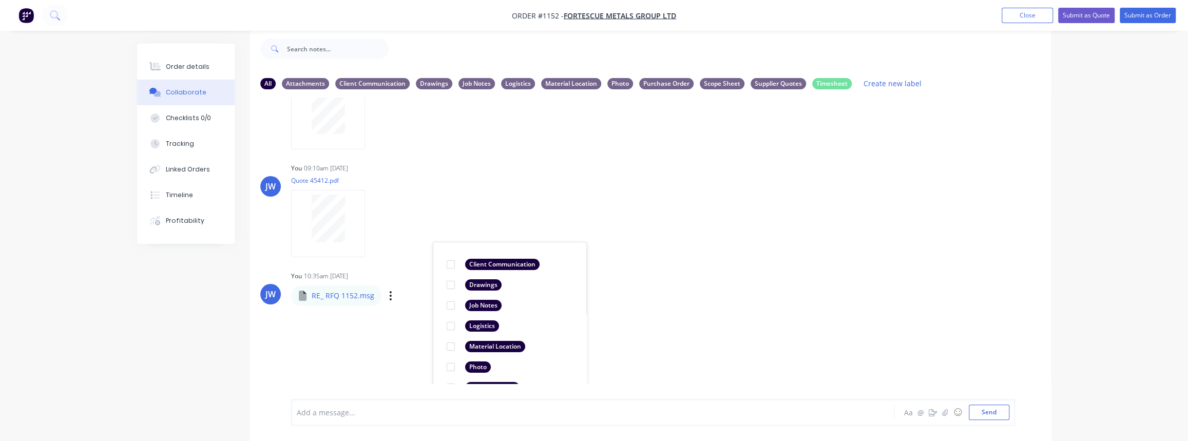
scroll to position [1327, 0]
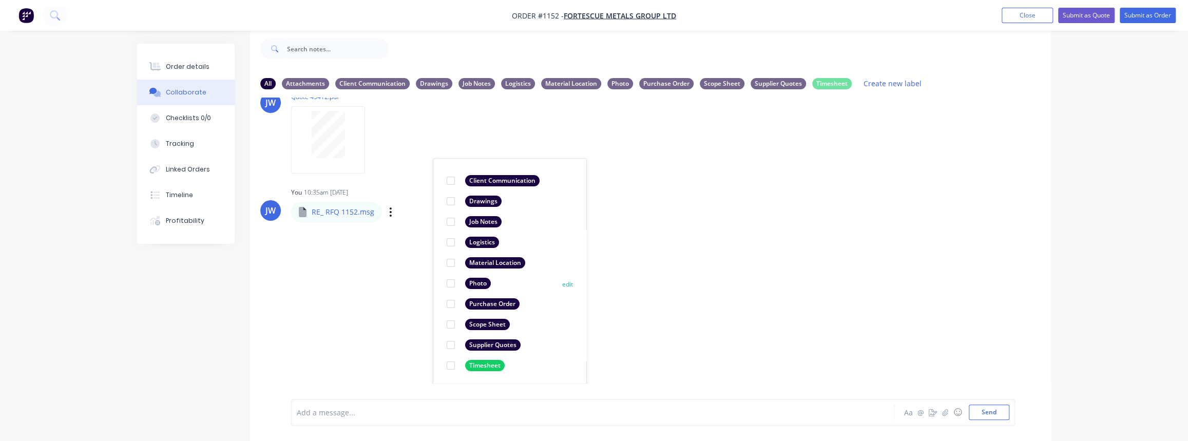
click at [485, 347] on div "Supplier Quotes" at bounding box center [492, 344] width 55 height 11
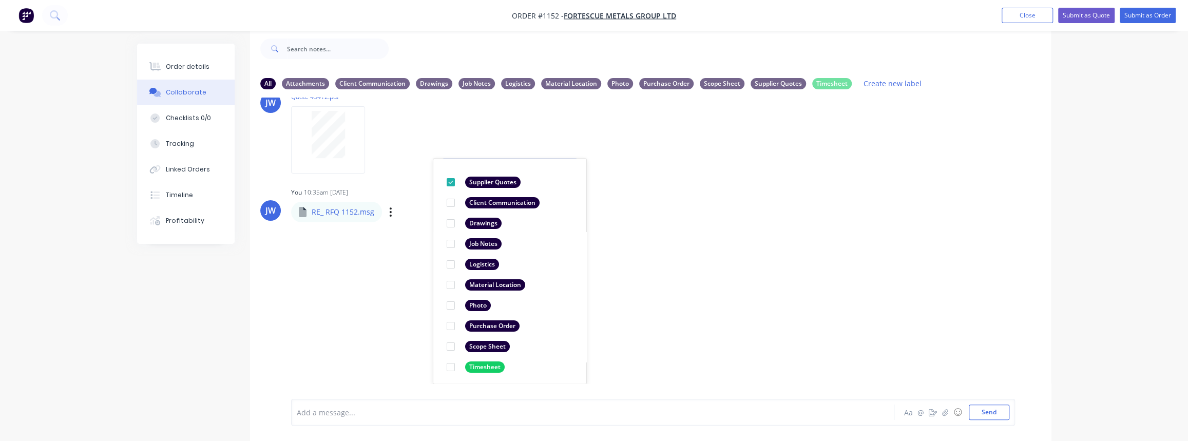
scroll to position [59, 0]
click at [410, 325] on div "LT [PERSON_NAME] 09:04am [DATE] Paint Coating Inspection Report.pdf Labels Down…" at bounding box center [650, 241] width 801 height 286
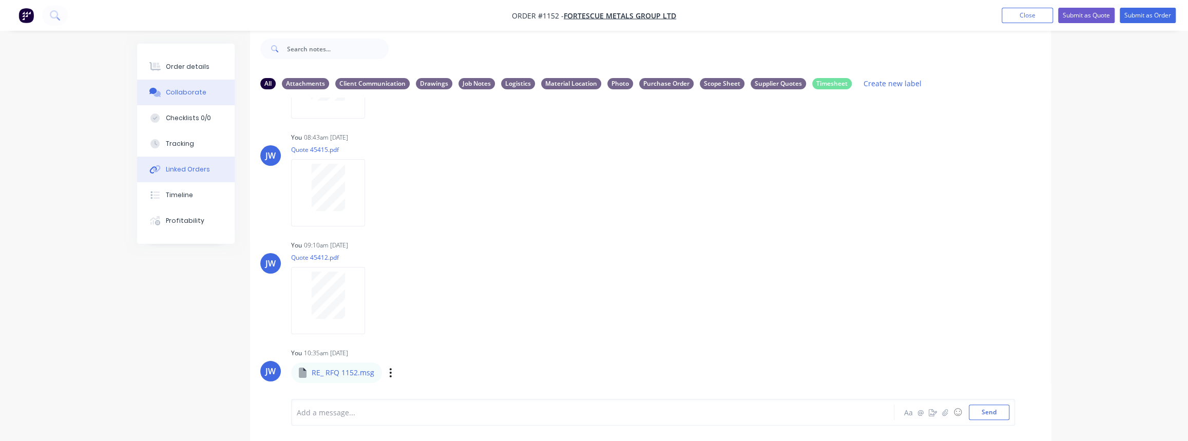
scroll to position [1165, 0]
click at [193, 63] on div "Order details" at bounding box center [188, 66] width 44 height 9
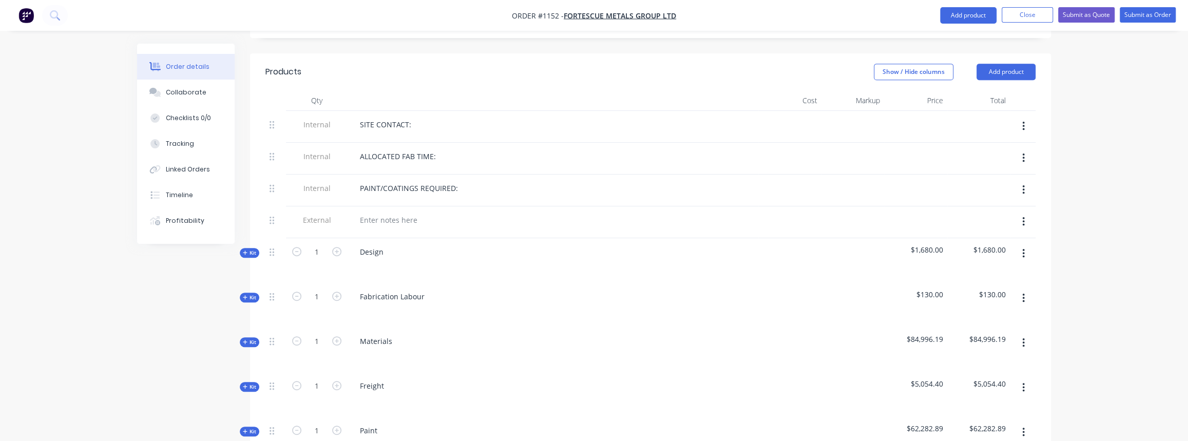
scroll to position [482, 0]
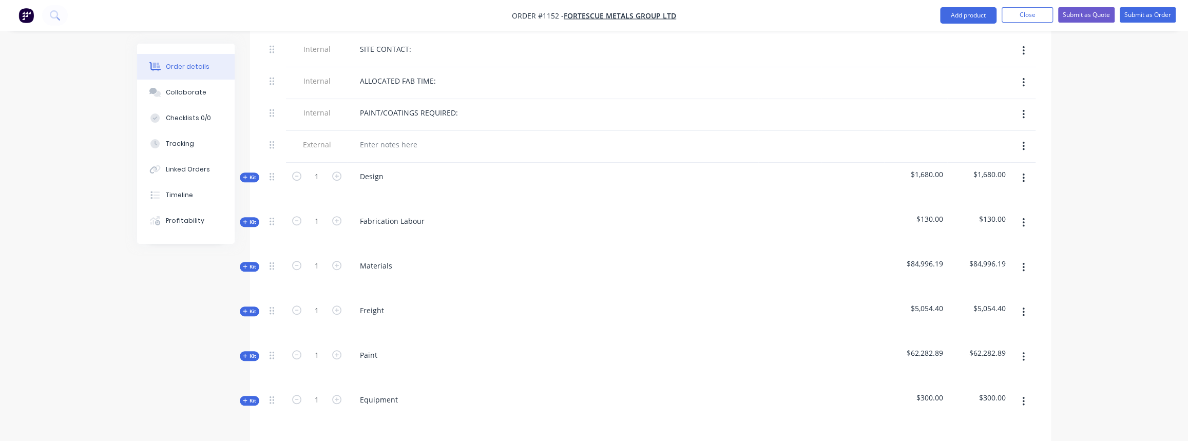
click at [257, 262] on button "Kit" at bounding box center [250, 267] width 20 height 10
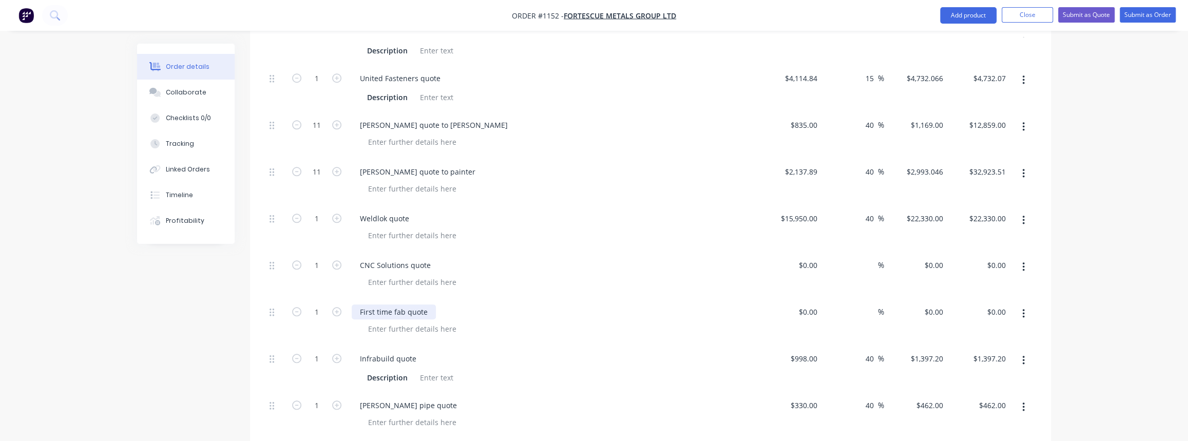
scroll to position [762, 0]
click at [813, 303] on input "0" at bounding box center [816, 310] width 12 height 15
type input "$2,700.00"
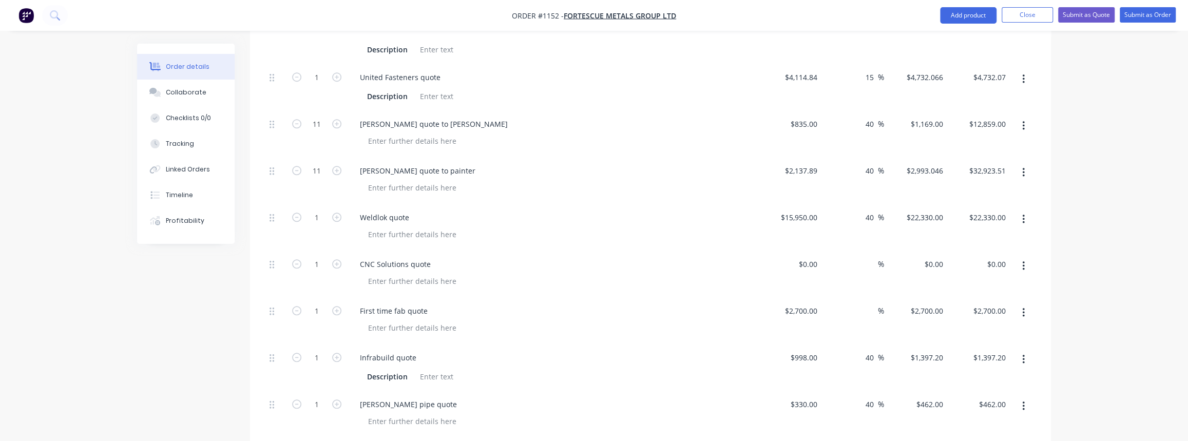
click at [852, 297] on div "%" at bounding box center [852, 320] width 63 height 47
click at [861, 297] on div "%" at bounding box center [852, 320] width 63 height 47
click at [872, 303] on input at bounding box center [872, 310] width 12 height 15
type input "40"
type input "$3,780.00"
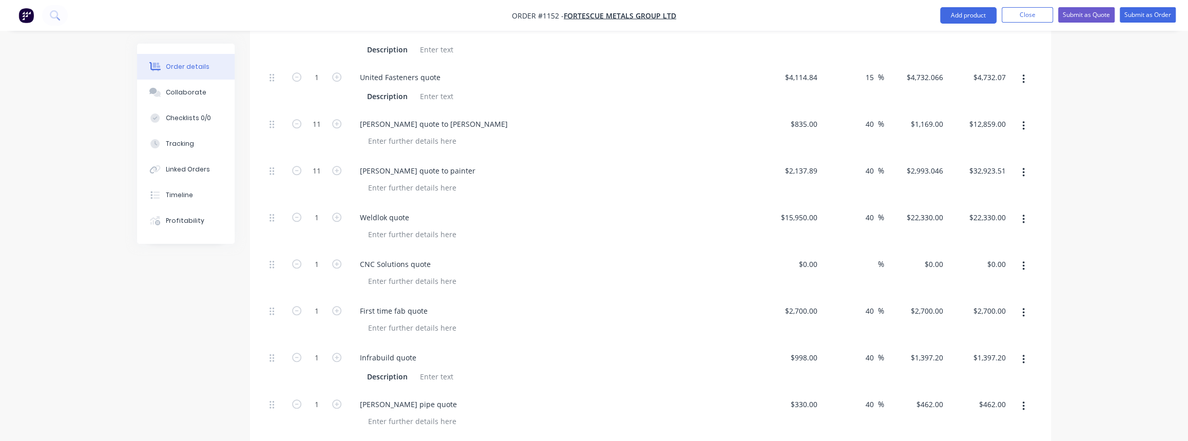
type input "$3,780.00"
click at [741, 320] on div at bounding box center [557, 327] width 394 height 15
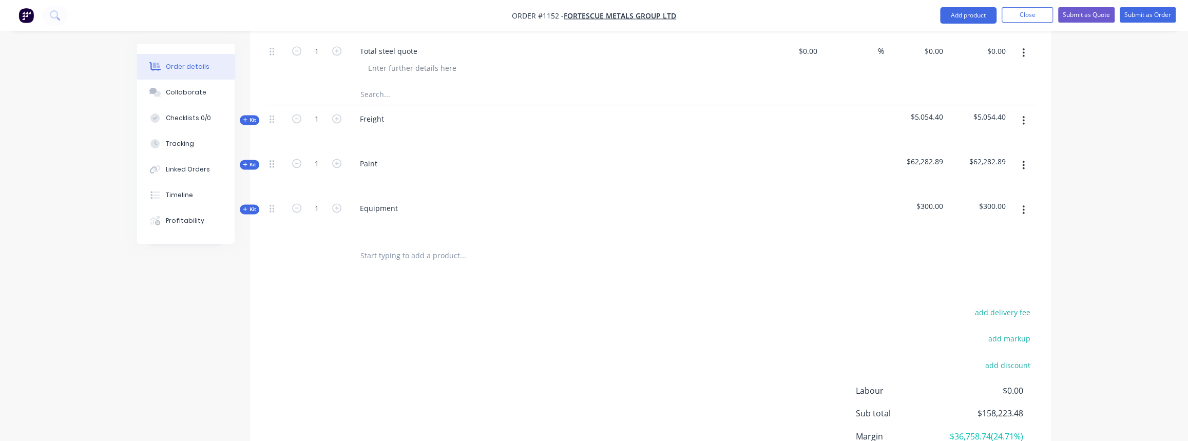
scroll to position [1228, 0]
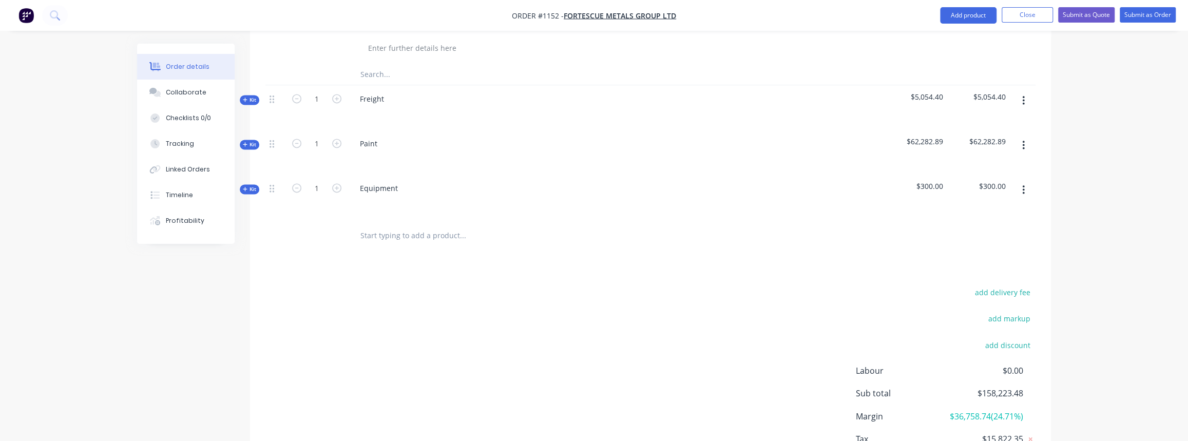
click at [246, 97] on icon "button" at bounding box center [245, 99] width 5 height 5
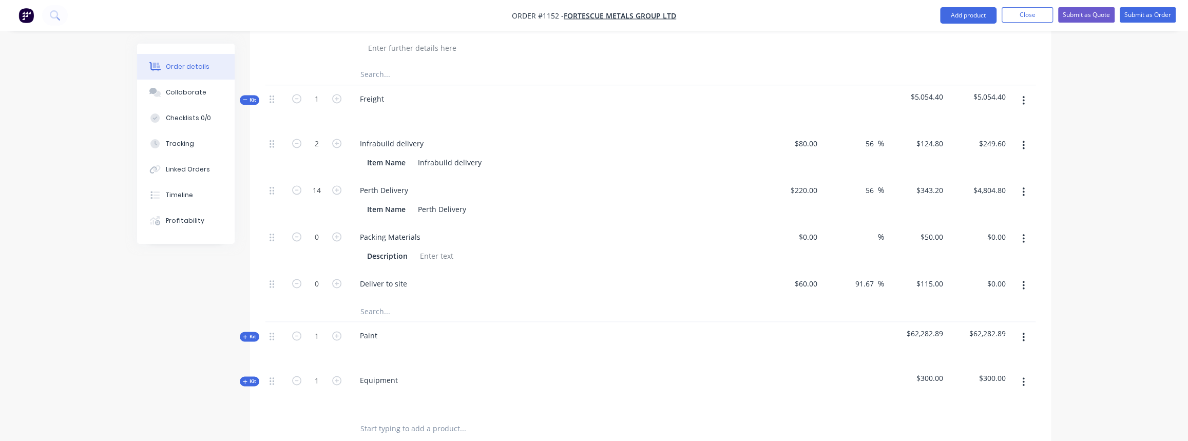
click at [253, 96] on span "Kit" at bounding box center [249, 100] width 13 height 8
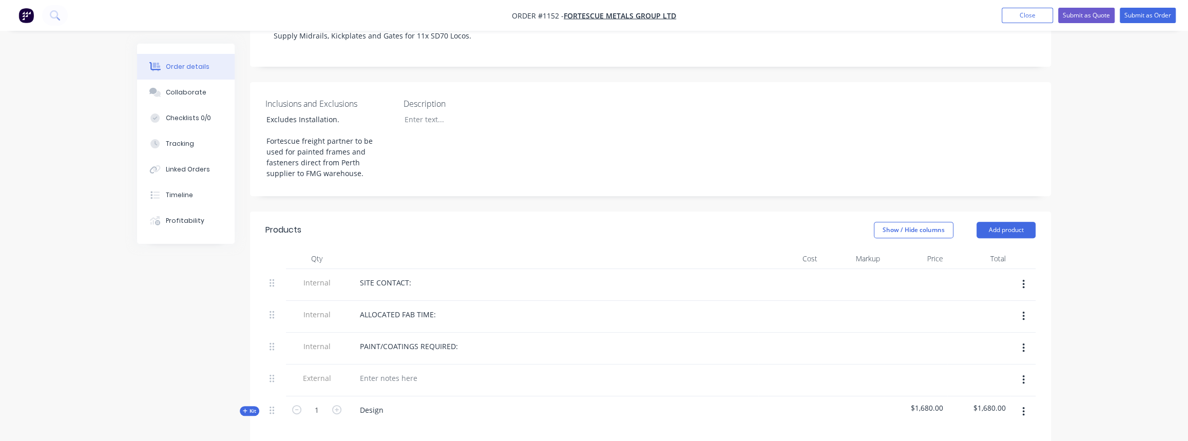
scroll to position [15, 0]
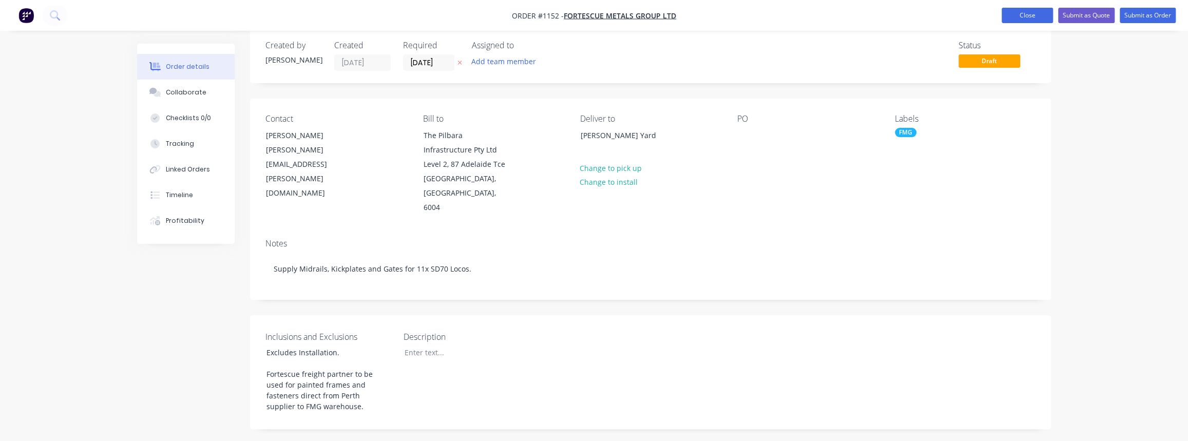
click at [1007, 18] on button "Close" at bounding box center [1027, 15] width 51 height 15
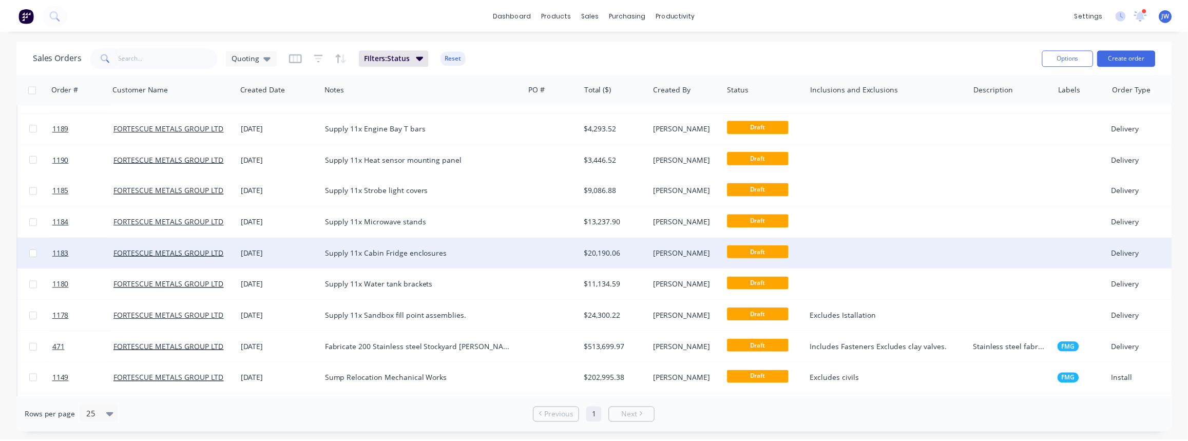
scroll to position [140, 0]
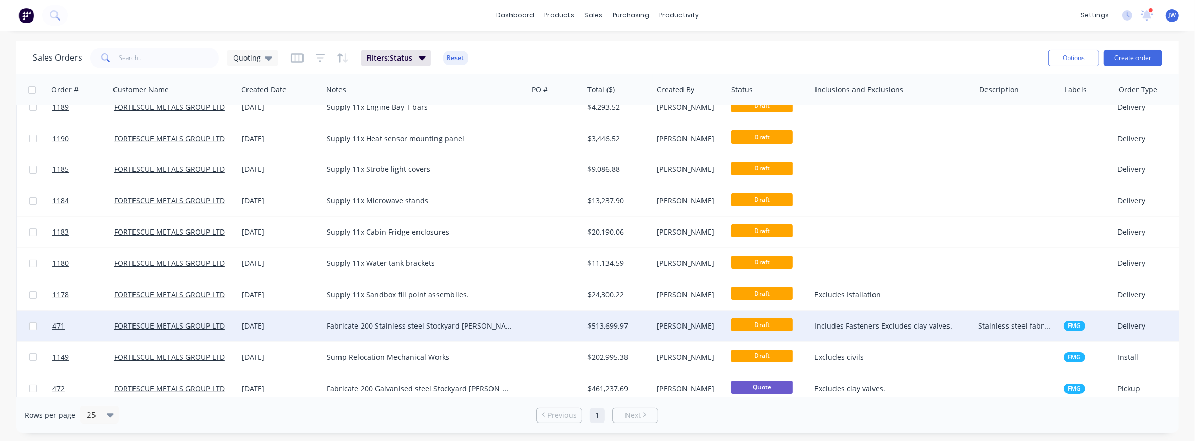
click at [589, 331] on div "$513,699.97" at bounding box center [617, 326] width 69 height 31
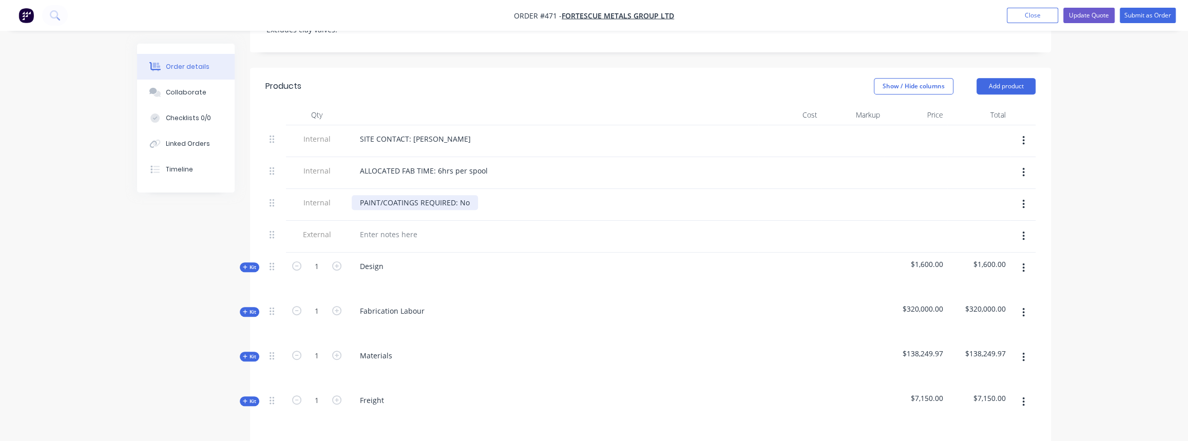
scroll to position [467, 0]
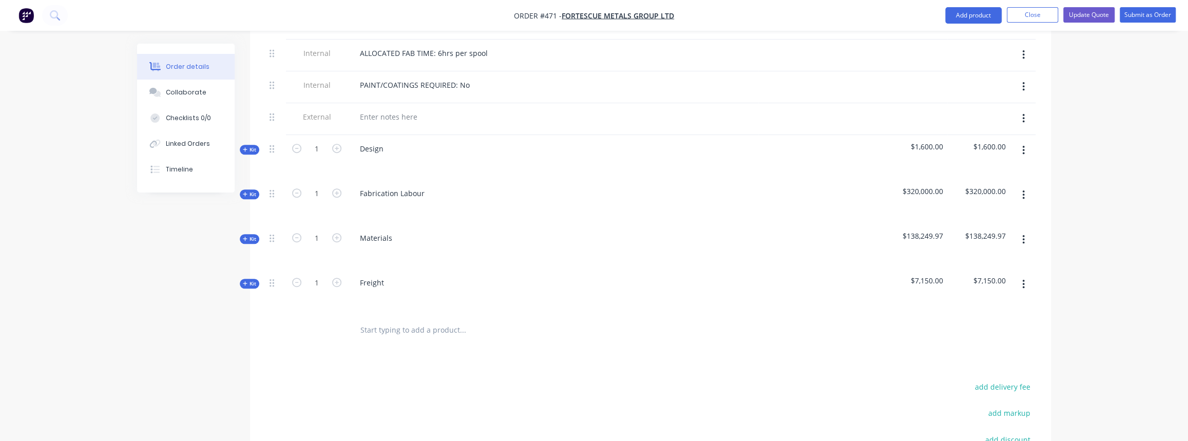
click at [248, 235] on span "Kit" at bounding box center [249, 239] width 13 height 8
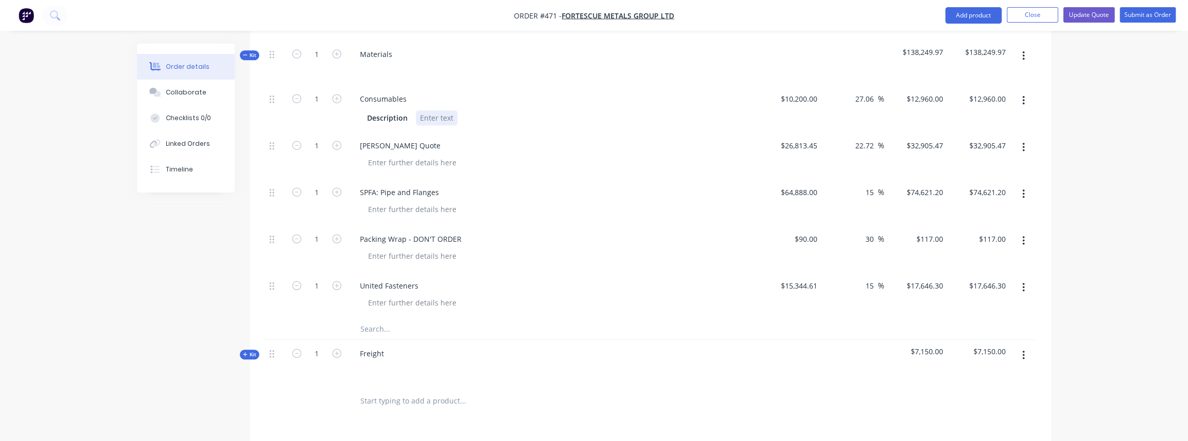
scroll to position [653, 0]
click at [201, 93] on div "Collaborate" at bounding box center [186, 92] width 41 height 9
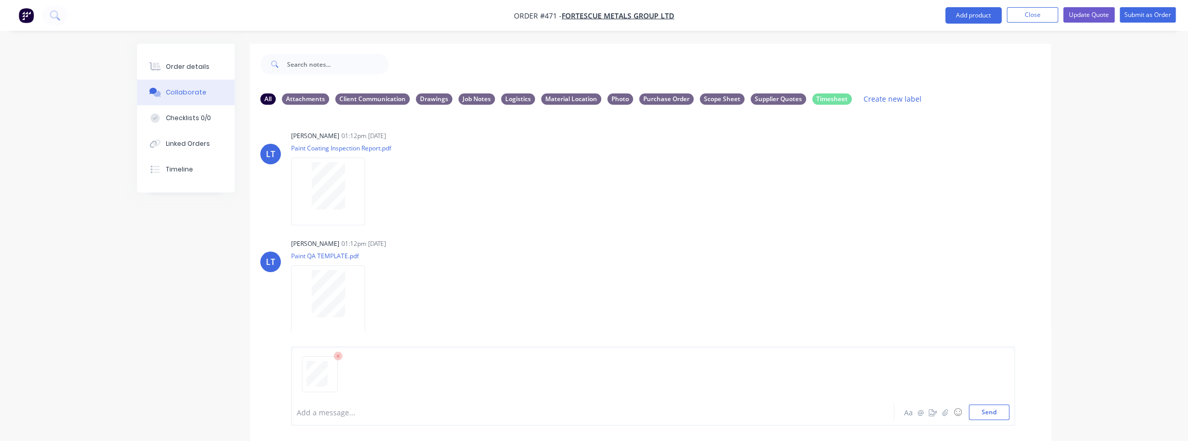
drag, startPoint x: 976, startPoint y: 412, endPoint x: 703, endPoint y: 421, distance: 273.8
click at [976, 412] on button "Send" at bounding box center [989, 412] width 41 height 15
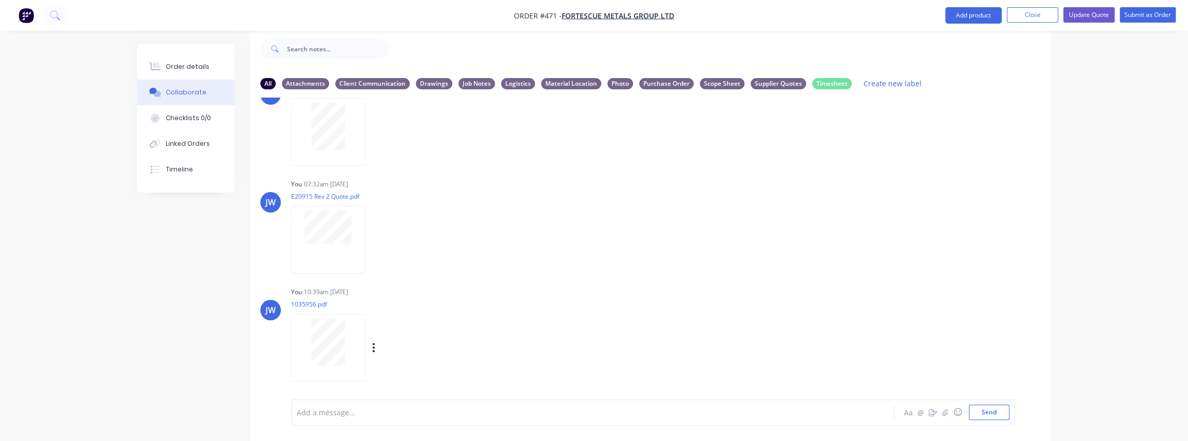
scroll to position [262, 0]
click at [371, 343] on div "Labels Download Delete" at bounding box center [427, 345] width 116 height 15
click at [373, 344] on icon "button" at bounding box center [373, 346] width 3 height 12
click at [407, 325] on button "Labels" at bounding box center [441, 324] width 116 height 23
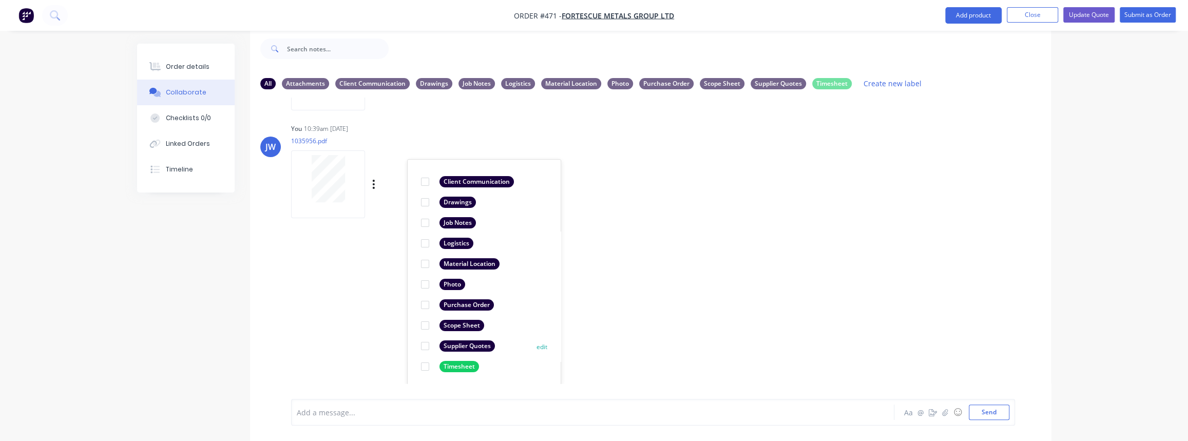
scroll to position [424, 0]
click at [469, 348] on div "Supplier Quotes" at bounding box center [466, 344] width 55 height 11
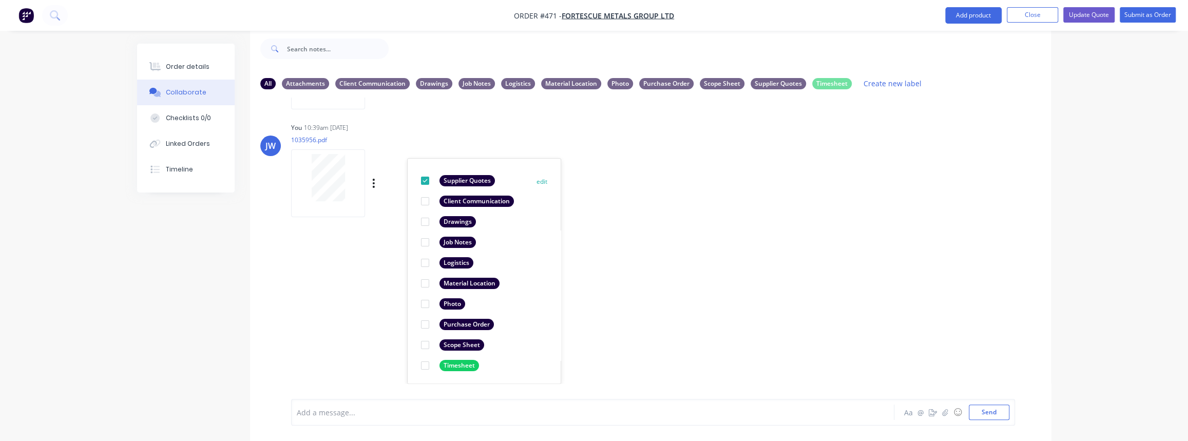
scroll to position [0, 0]
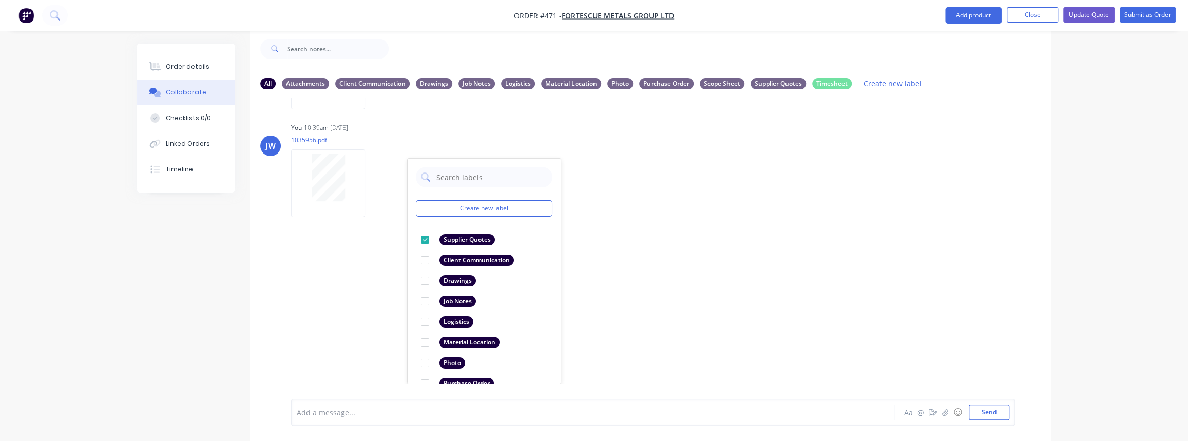
click at [632, 304] on div "LT [PERSON_NAME] 01:12pm [DATE] Paint Coating Inspection Report.pdf Labels Down…" at bounding box center [650, 241] width 801 height 286
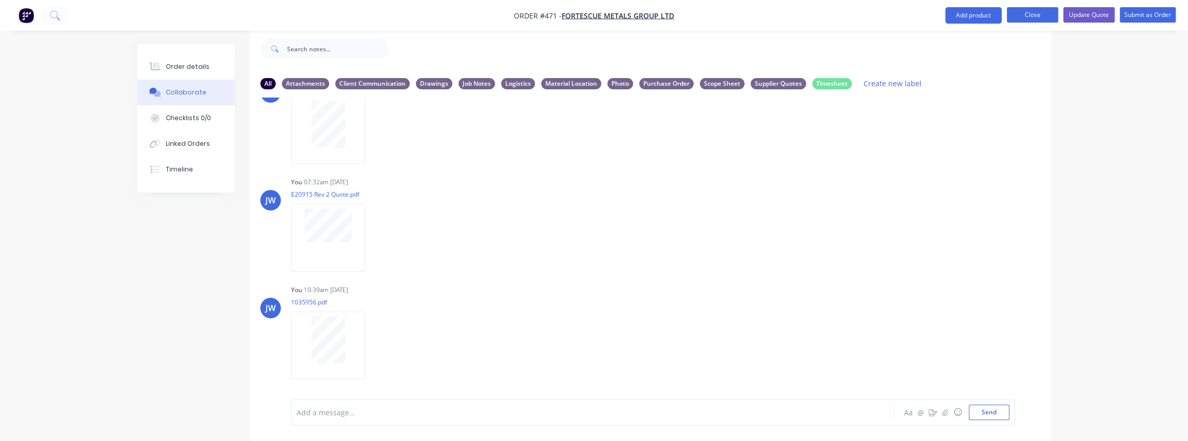
click at [1029, 12] on button "Close" at bounding box center [1032, 14] width 51 height 15
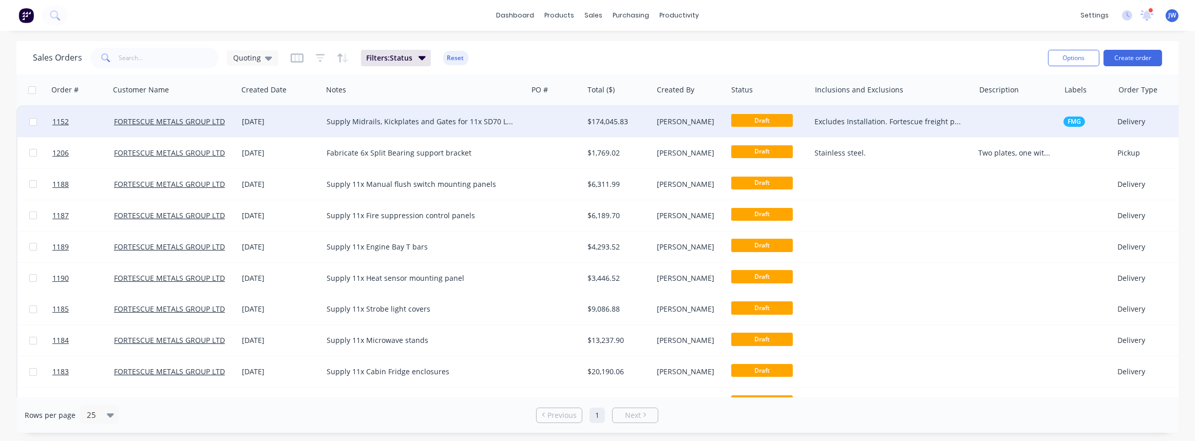
click at [566, 127] on div at bounding box center [555, 121] width 56 height 31
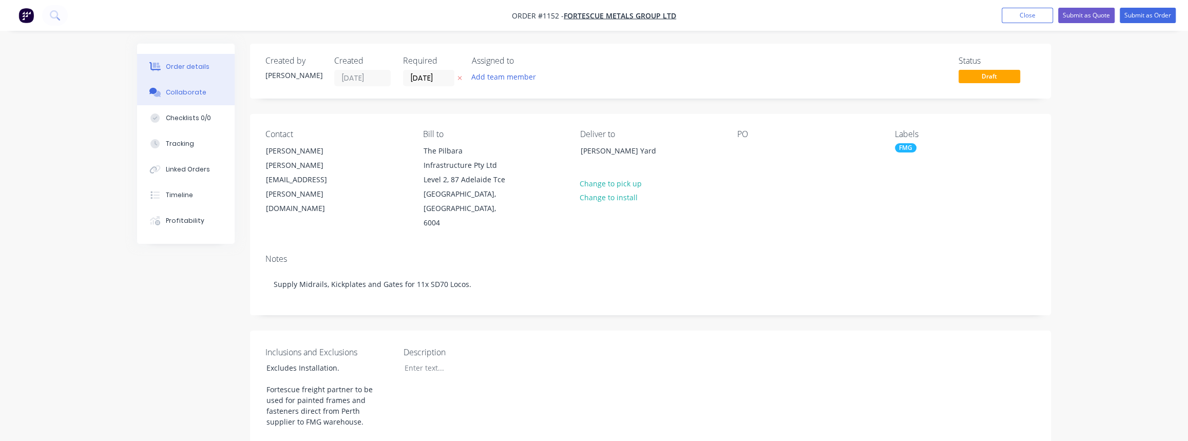
click at [180, 100] on button "Collaborate" at bounding box center [186, 93] width 98 height 26
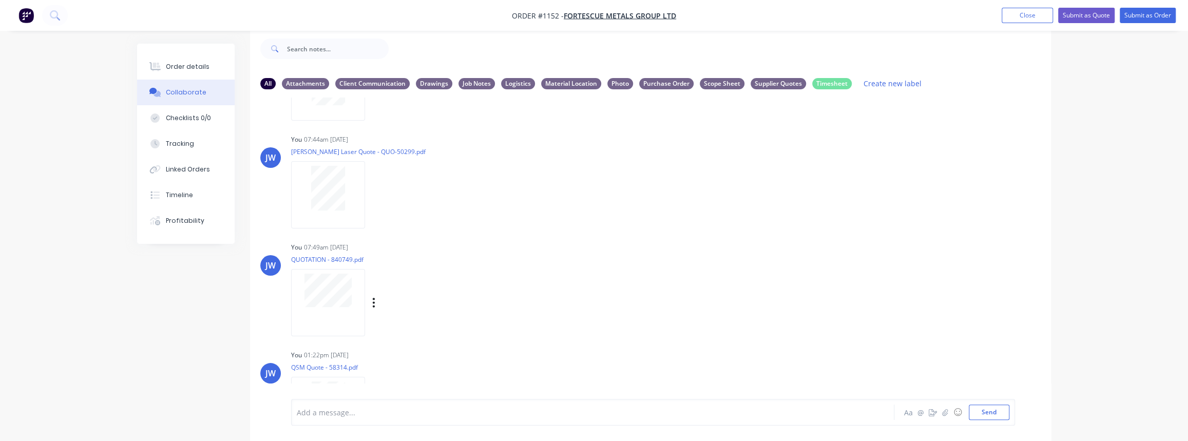
scroll to position [873, 0]
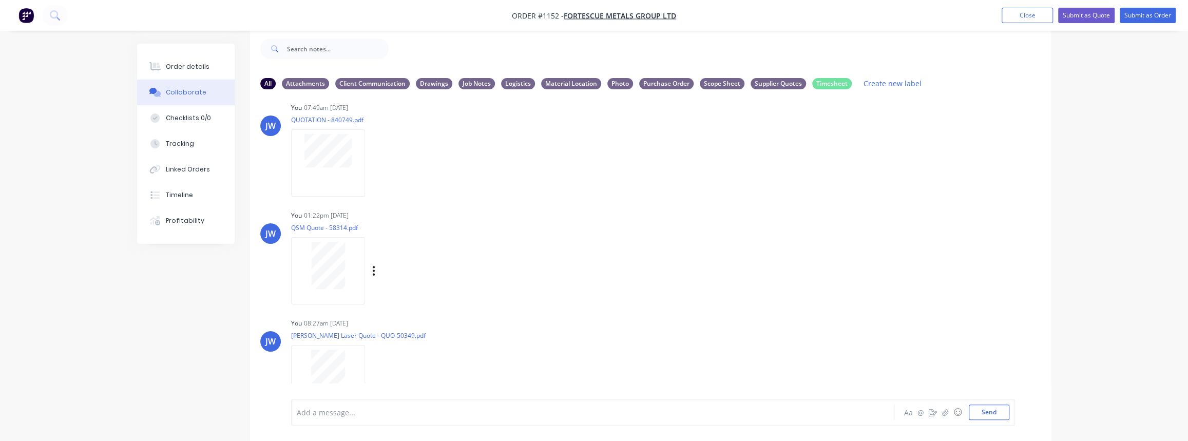
click at [329, 300] on div at bounding box center [328, 270] width 74 height 67
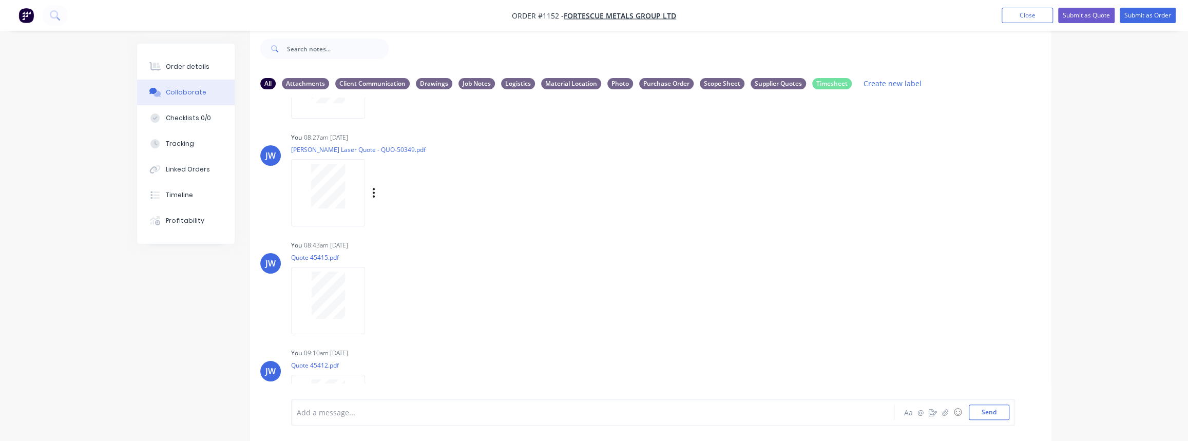
scroll to position [1060, 0]
click at [331, 210] on div at bounding box center [328, 191] width 74 height 67
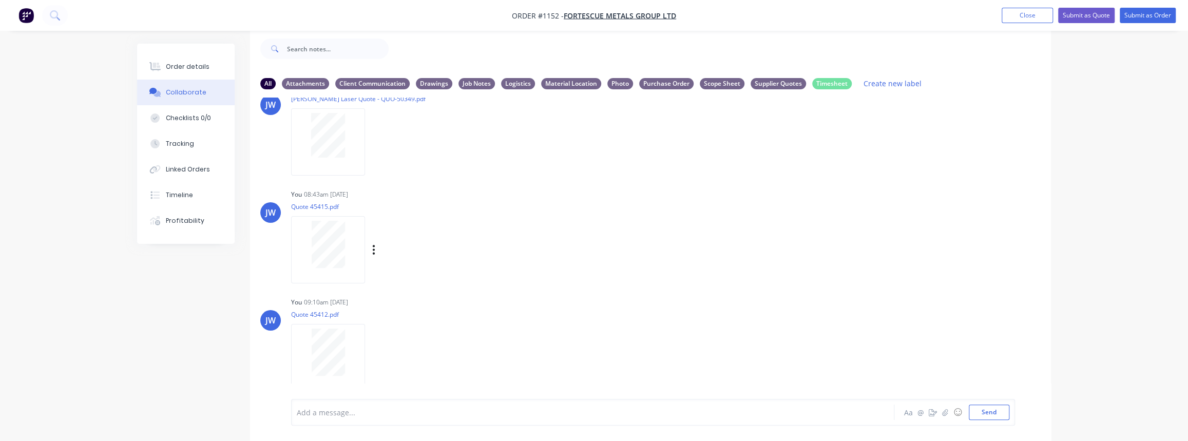
scroll to position [1165, 0]
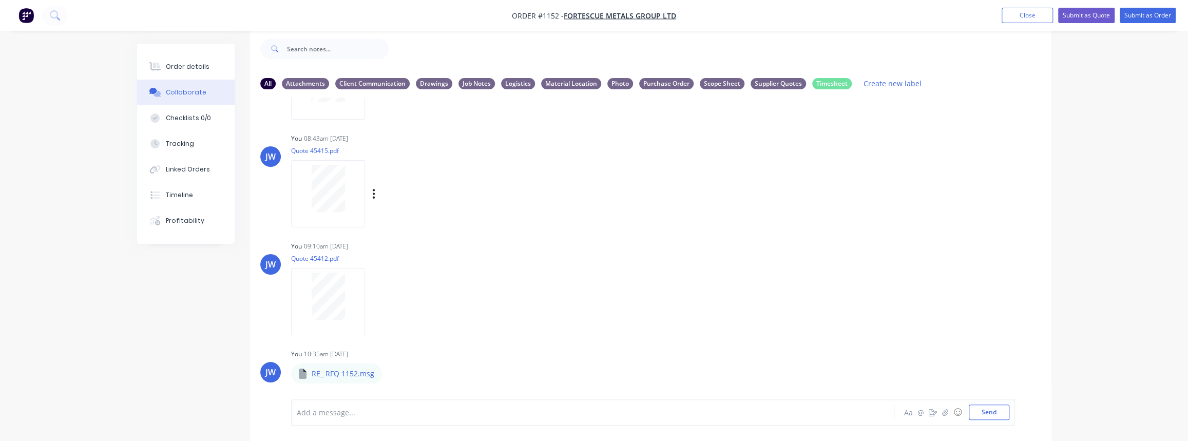
click at [344, 216] on div at bounding box center [328, 193] width 74 height 67
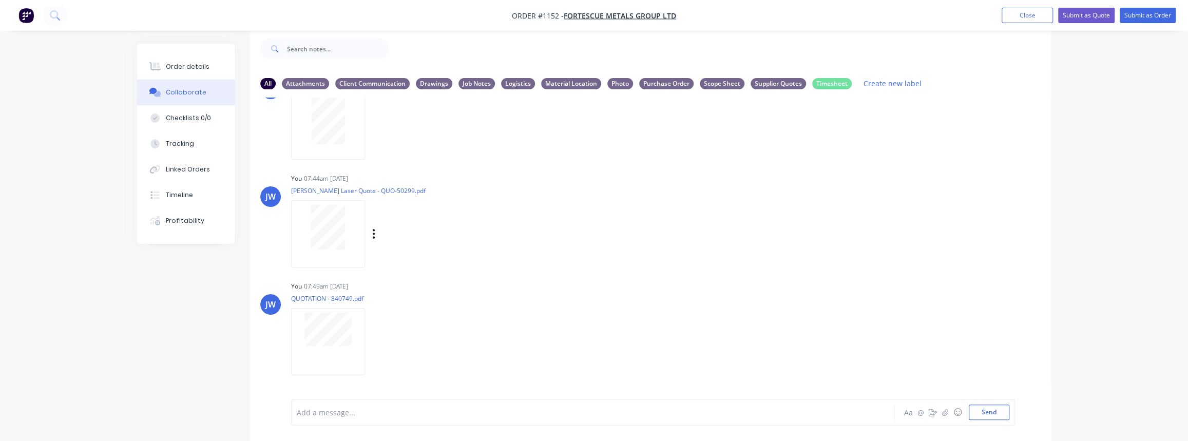
scroll to position [699, 0]
click at [349, 235] on div at bounding box center [328, 222] width 65 height 45
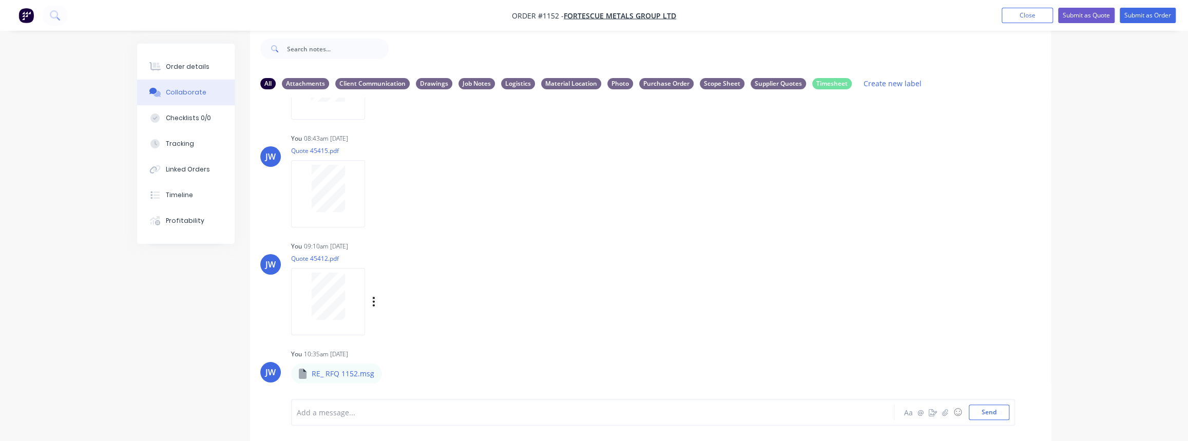
scroll to position [1026, 0]
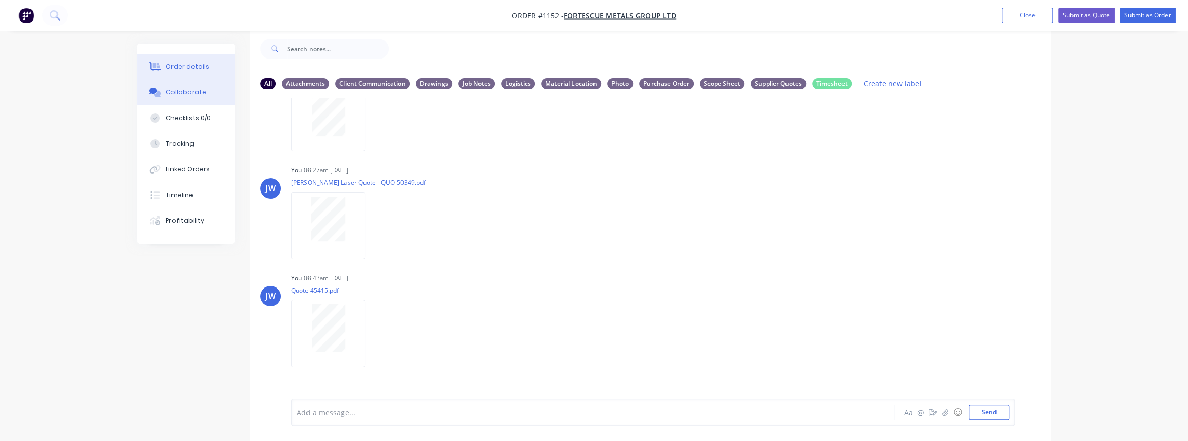
click at [178, 55] on button "Order details" at bounding box center [186, 67] width 98 height 26
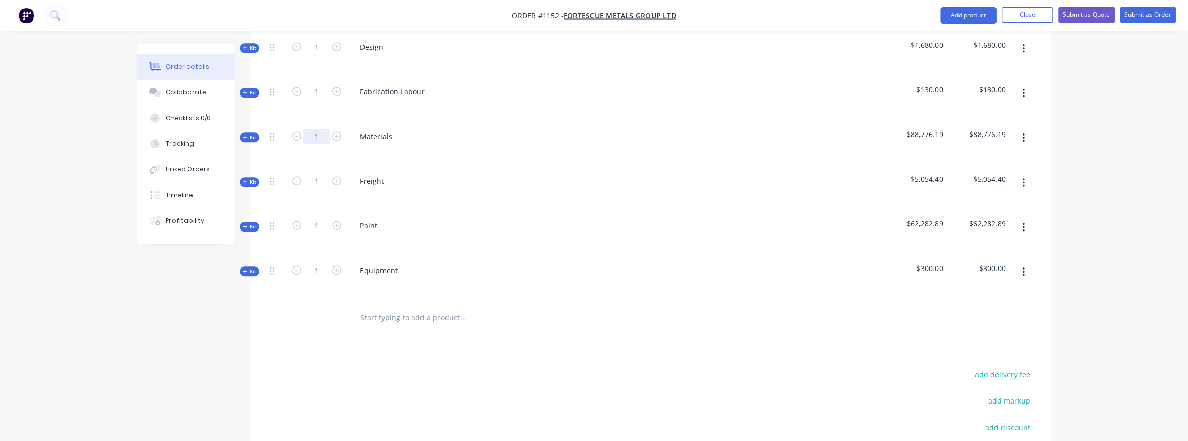
scroll to position [529, 0]
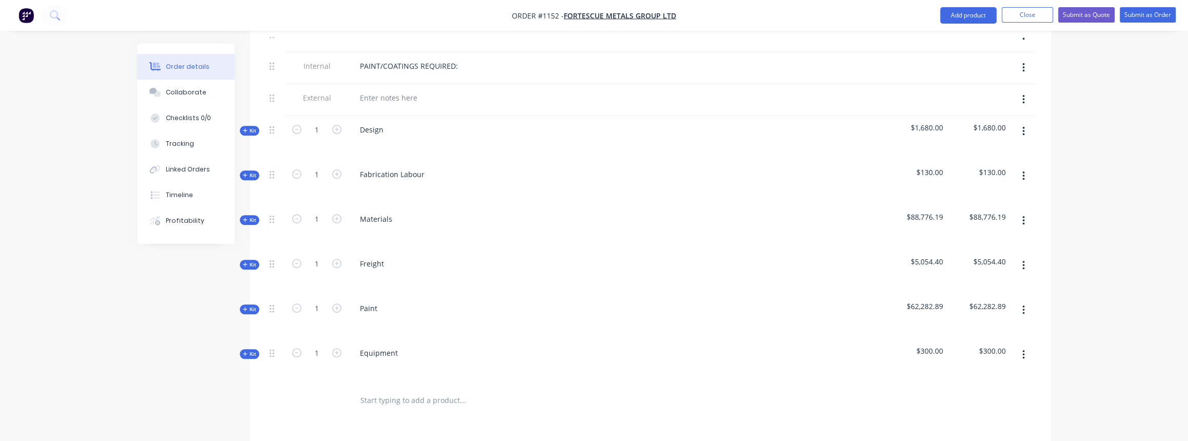
click at [256, 215] on button "Kit" at bounding box center [250, 220] width 20 height 10
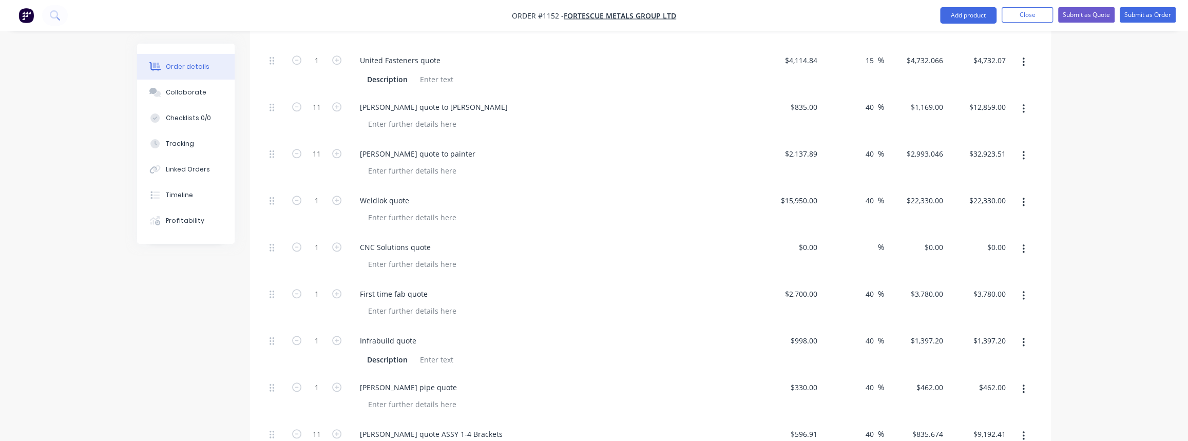
scroll to position [762, 0]
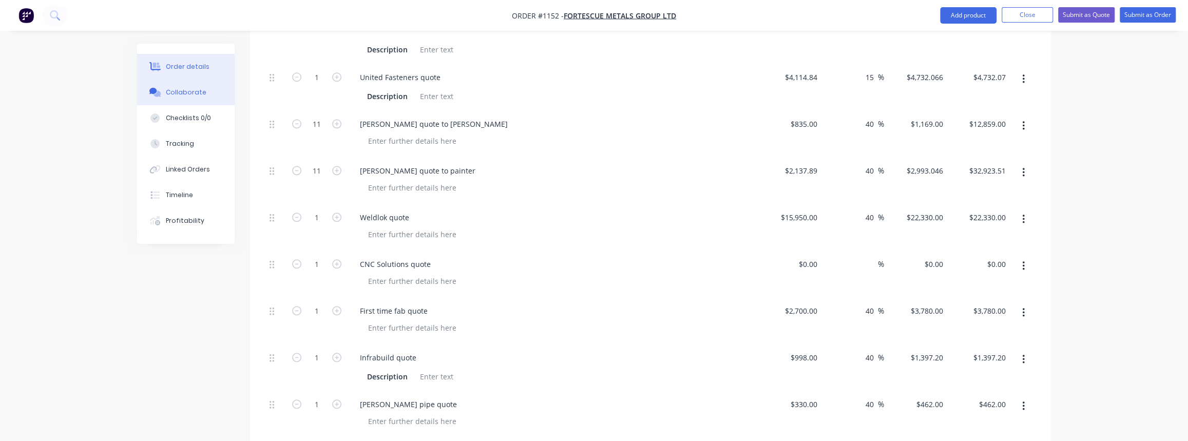
click at [180, 96] on div "Collaborate" at bounding box center [186, 92] width 41 height 9
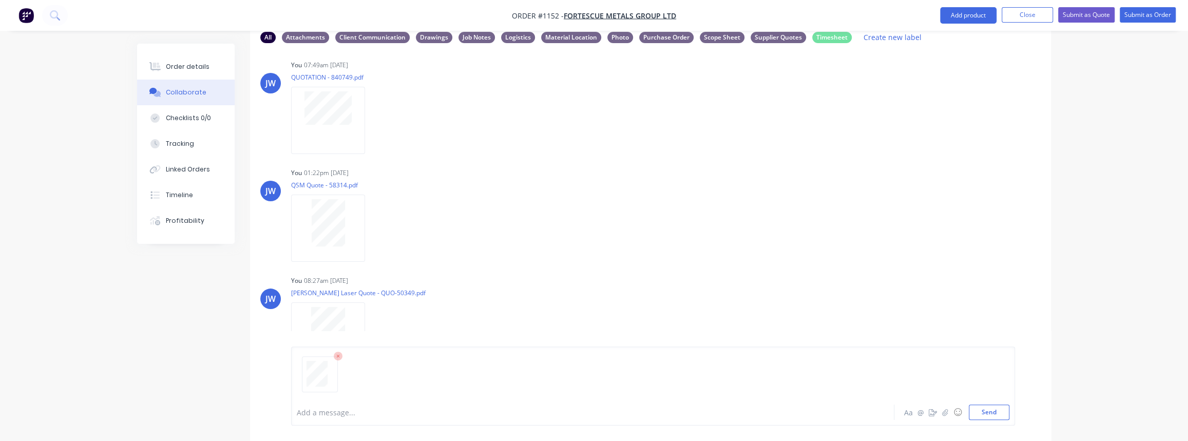
scroll to position [67, 0]
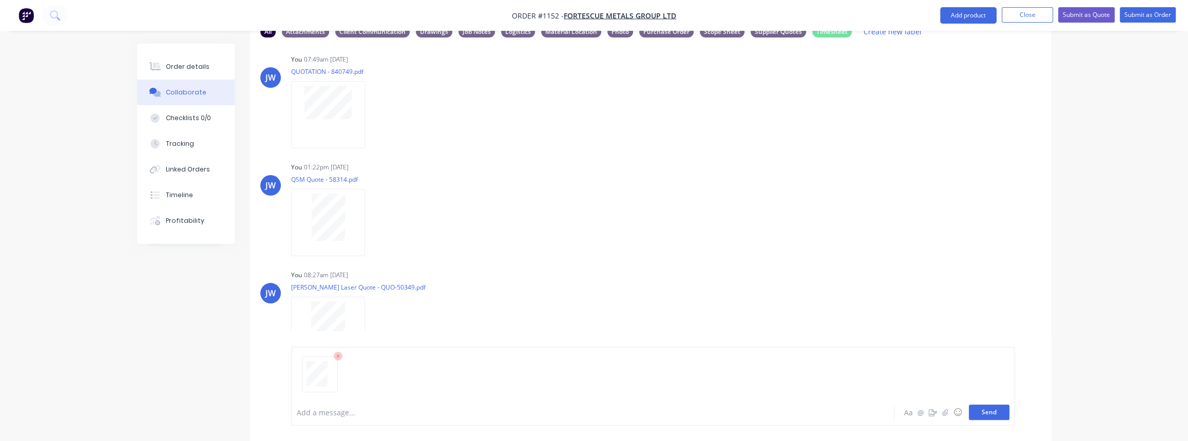
click at [999, 419] on button "Send" at bounding box center [989, 412] width 41 height 15
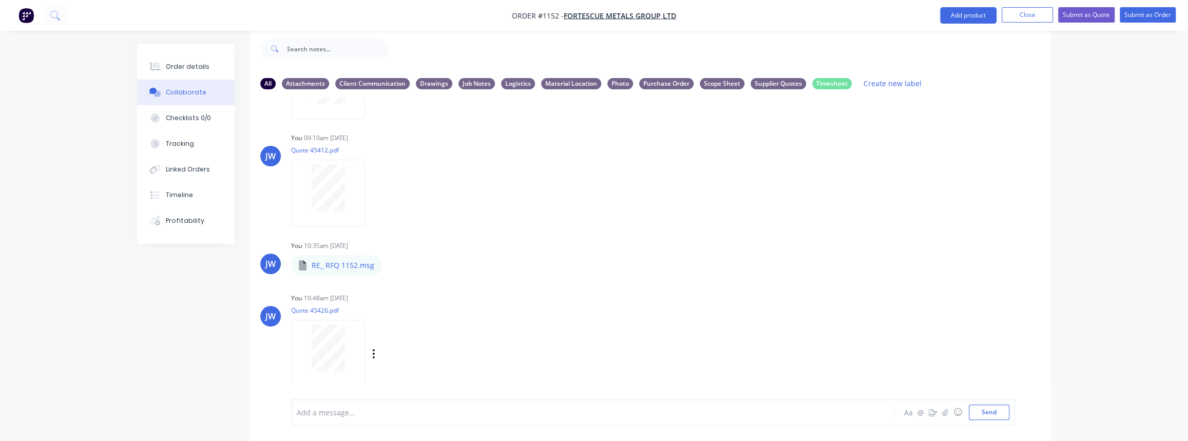
scroll to position [1282, 0]
click at [374, 346] on icon "button" at bounding box center [373, 346] width 3 height 12
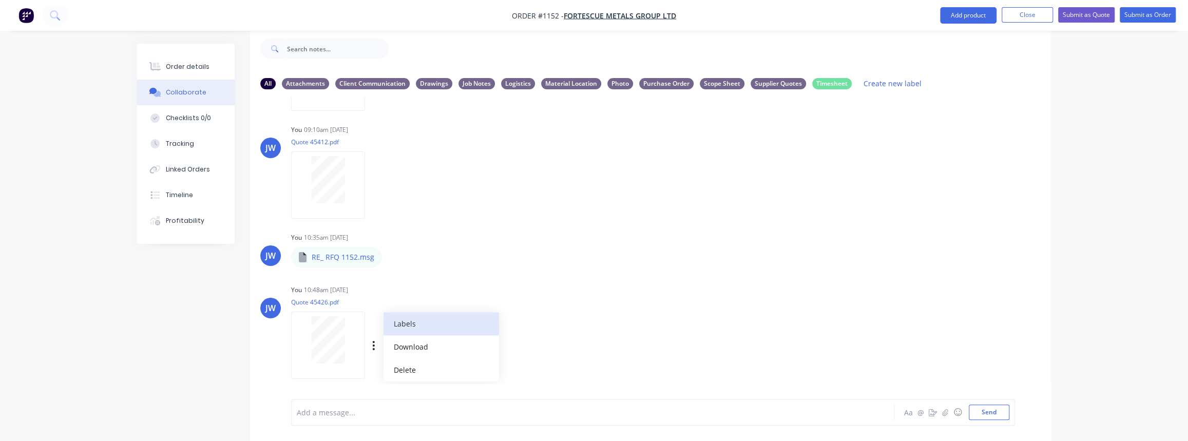
click at [421, 330] on button "Labels" at bounding box center [441, 323] width 116 height 23
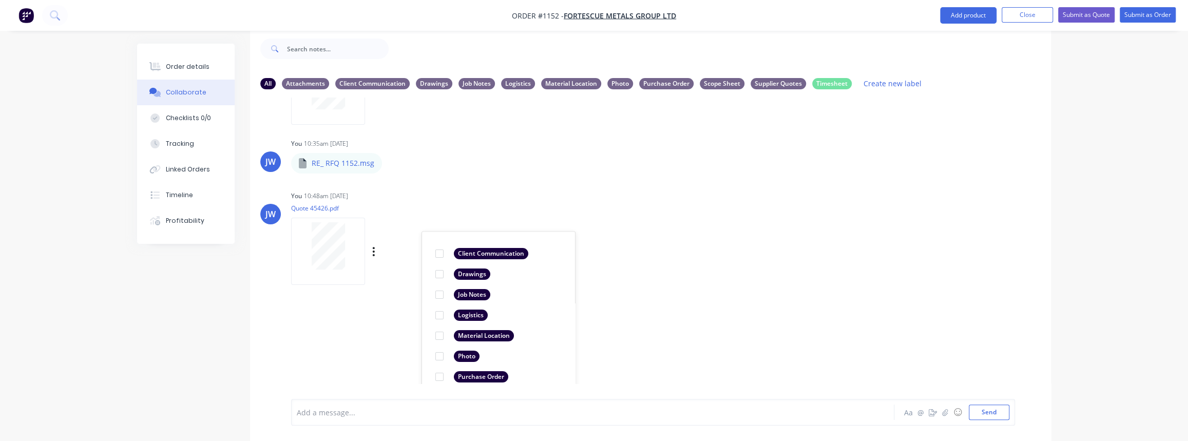
scroll to position [1448, 0]
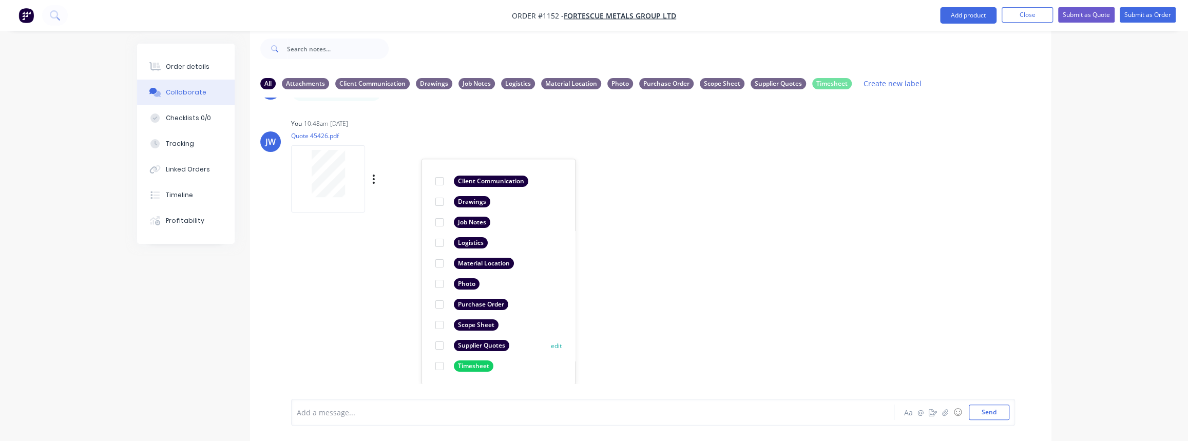
click at [479, 346] on div "Supplier Quotes" at bounding box center [481, 345] width 55 height 11
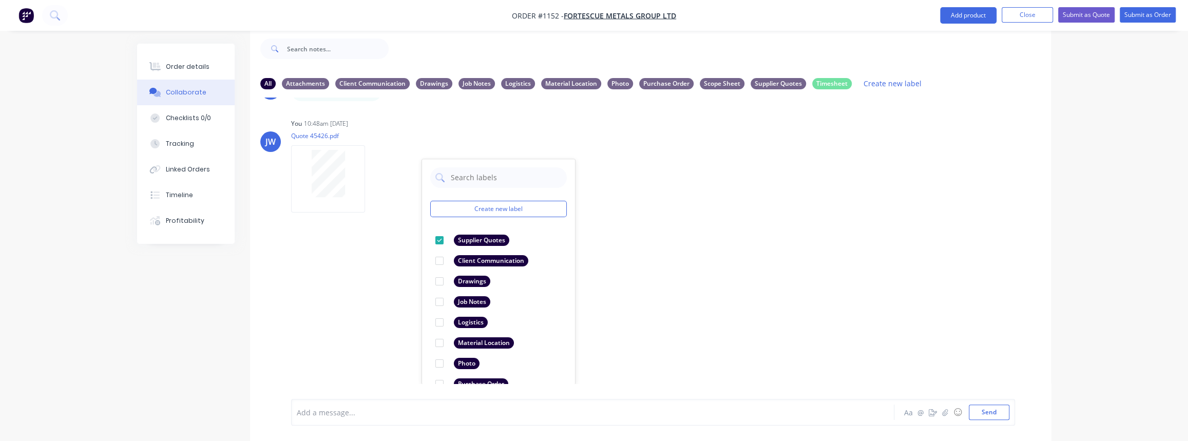
click at [652, 331] on div "LT [PERSON_NAME] 09:04am [DATE] Paint Coating Inspection Report.pdf Labels Down…" at bounding box center [650, 241] width 801 height 286
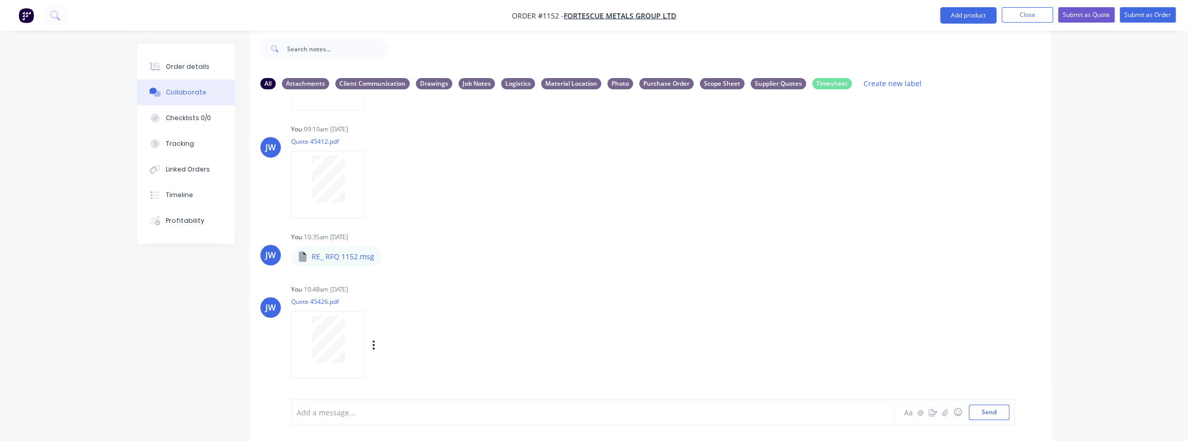
scroll to position [1282, 0]
drag, startPoint x: 194, startPoint y: 76, endPoint x: 224, endPoint y: 85, distance: 31.7
click at [194, 76] on button "Order details" at bounding box center [186, 67] width 98 height 26
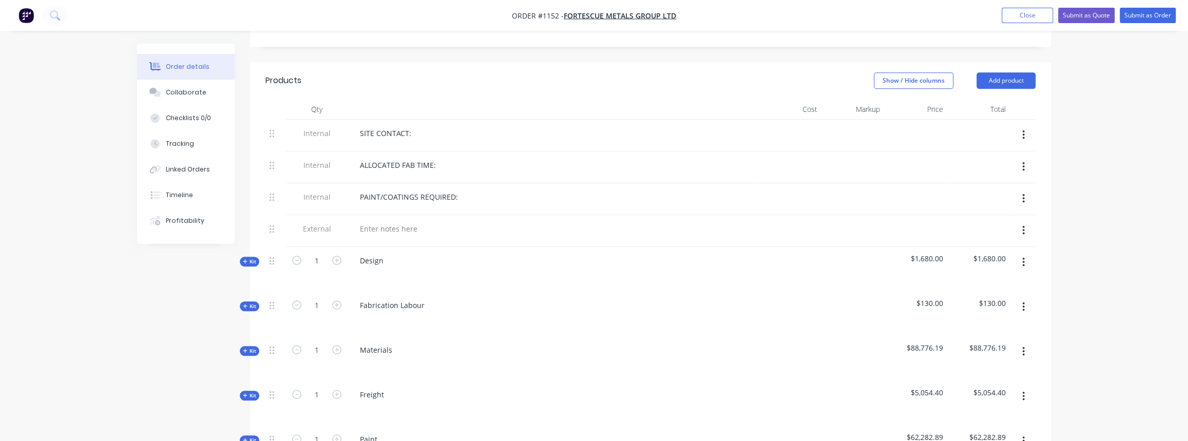
scroll to position [435, 0]
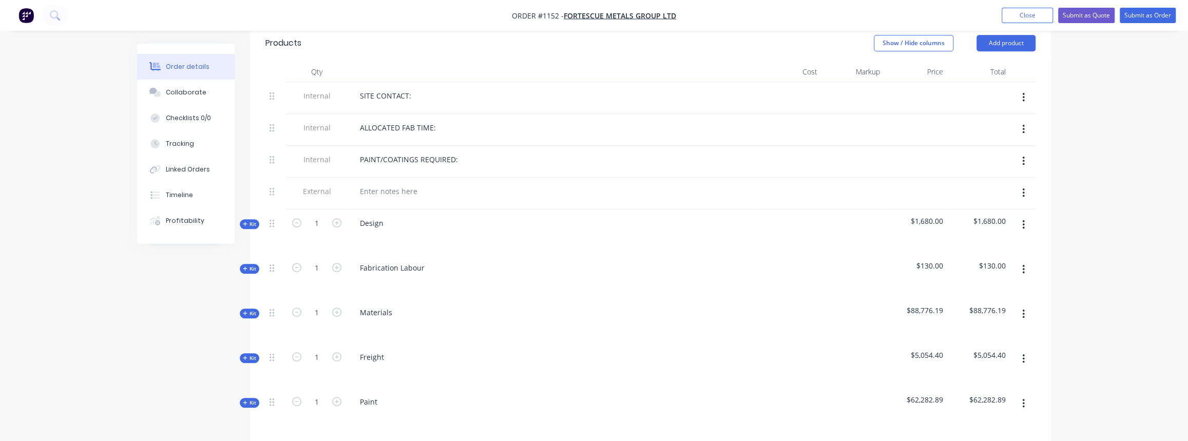
click at [248, 310] on span "Kit" at bounding box center [249, 314] width 13 height 8
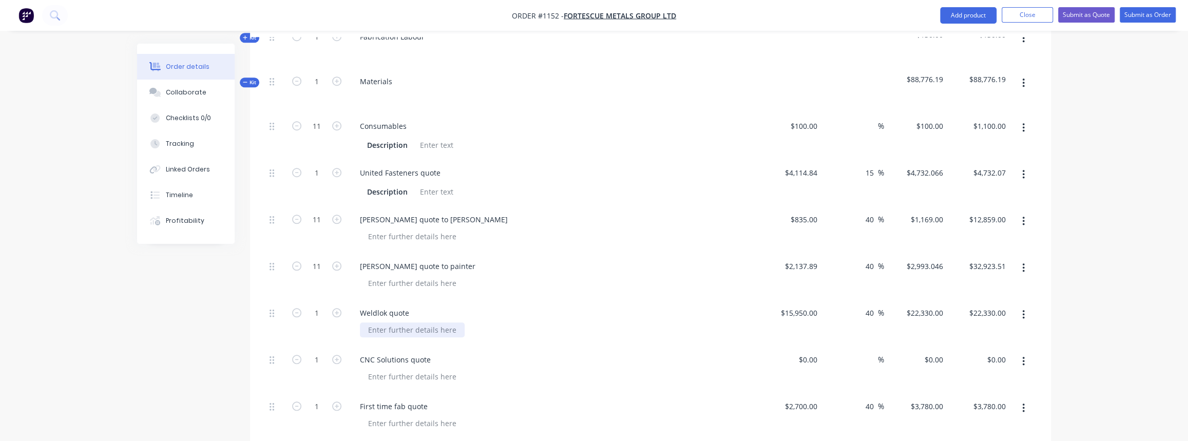
scroll to position [668, 0]
click at [440, 210] on div "[PERSON_NAME] quote to [PERSON_NAME]" at bounding box center [434, 217] width 164 height 15
click at [456, 210] on div "[PERSON_NAME] quote to [PERSON_NAME]" at bounding box center [434, 217] width 164 height 15
click at [456, 210] on div "[PERSON_NAME] quote to [PERSON_NAME] brackets" at bounding box center [450, 217] width 196 height 15
click at [497, 257] on div "[PERSON_NAME] quote to painter" at bounding box center [553, 264] width 402 height 15
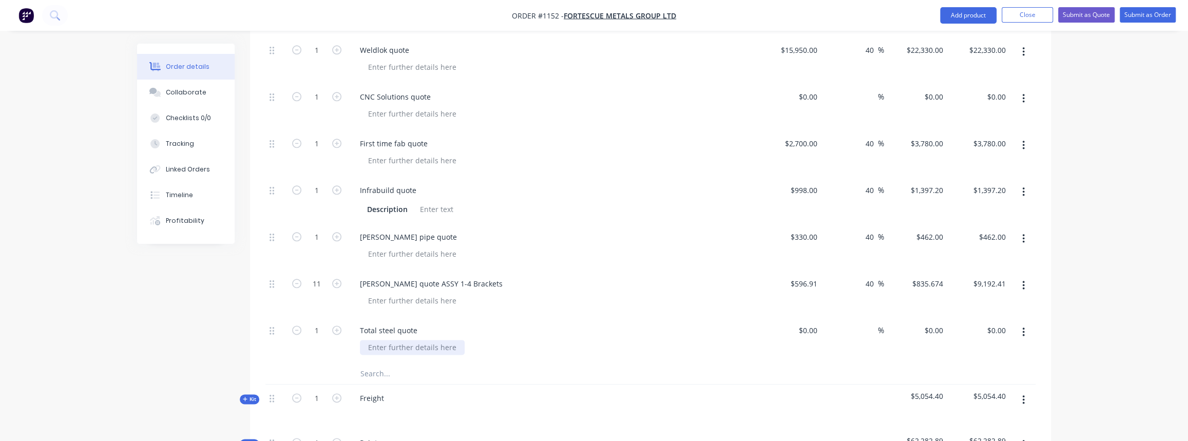
scroll to position [995, 0]
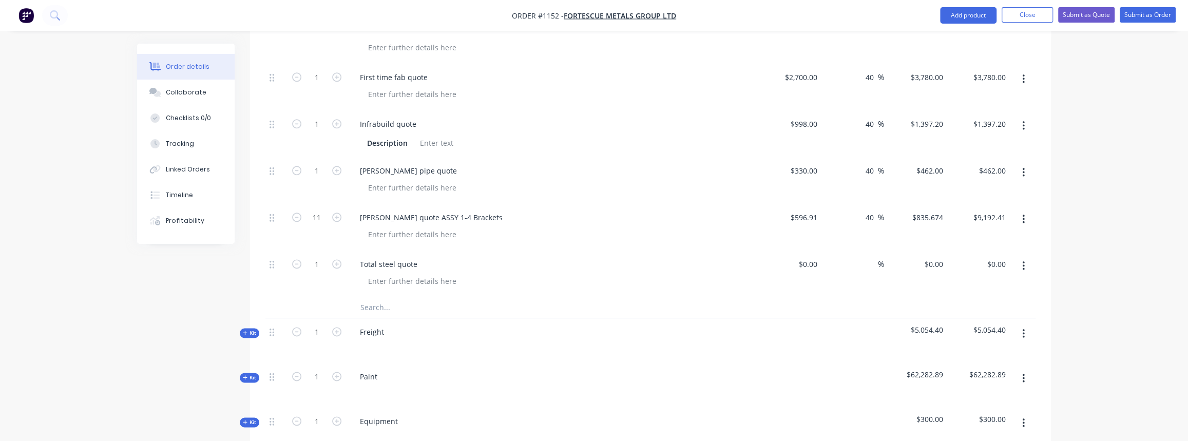
click at [375, 297] on input "text" at bounding box center [462, 307] width 205 height 21
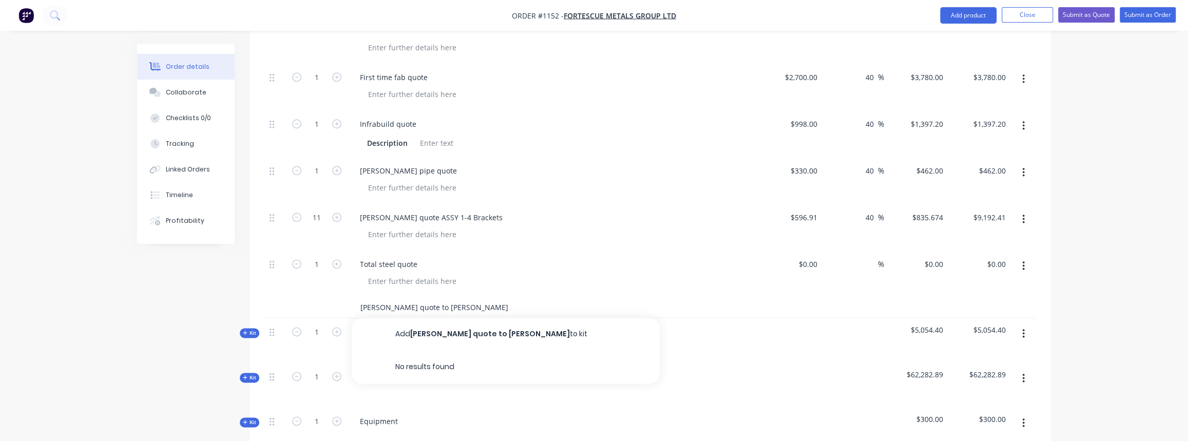
type input "[PERSON_NAME] quote to [PERSON_NAME]"
click at [370, 297] on input "[PERSON_NAME] quote to [PERSON_NAME]" at bounding box center [462, 307] width 205 height 21
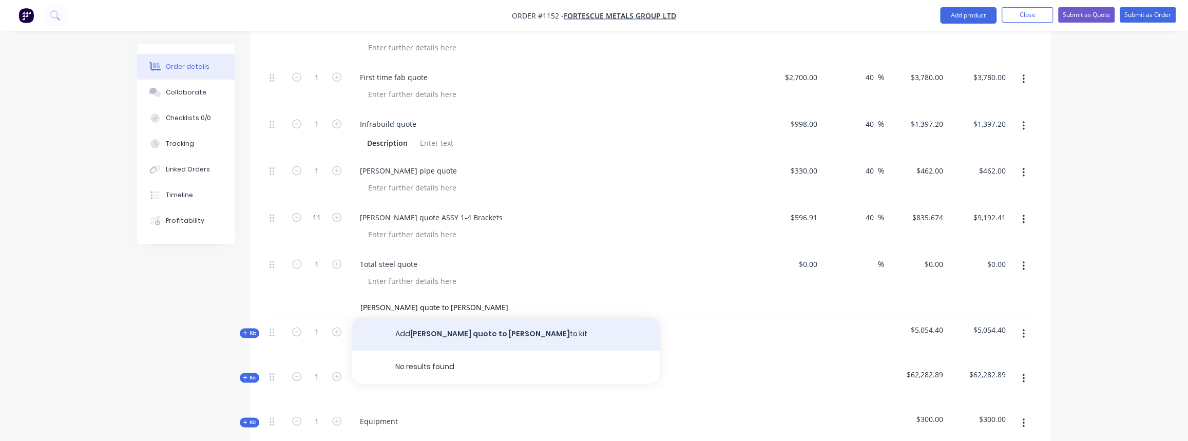
click at [485, 322] on button "[PERSON_NAME] quote to [PERSON_NAME] to kit" at bounding box center [506, 334] width 308 height 33
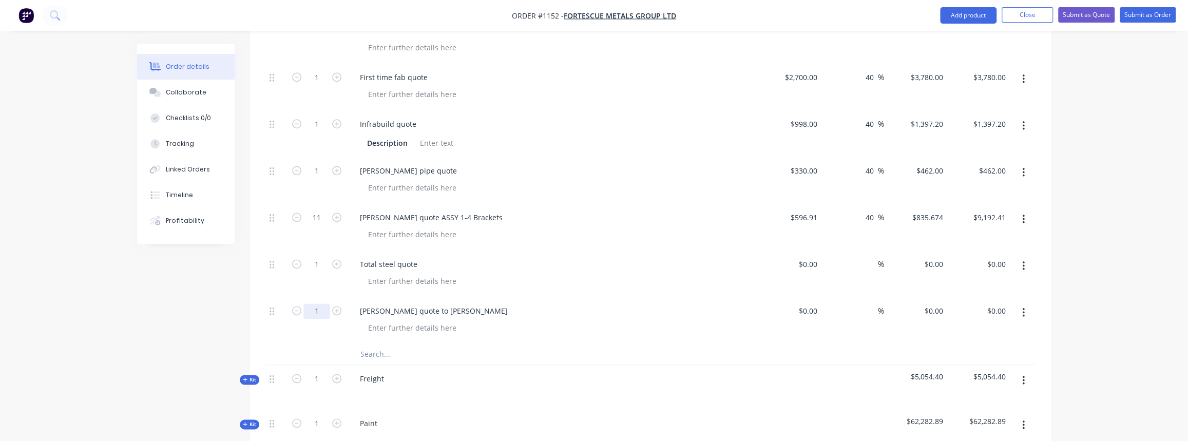
click at [319, 303] on input "1" at bounding box center [316, 310] width 27 height 15
type input "11"
click at [816, 303] on input at bounding box center [810, 310] width 24 height 15
type input "$477.31"
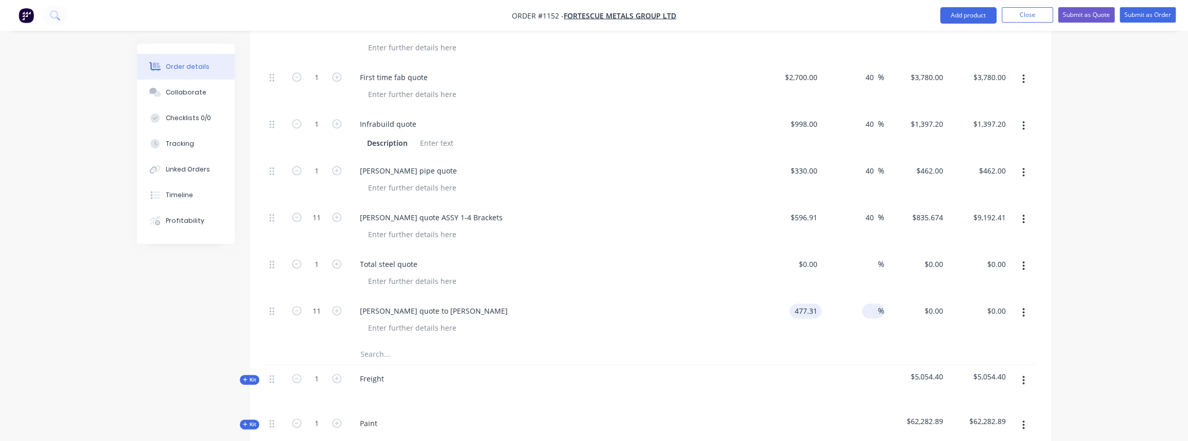
type input "$5,250.41"
click at [866, 303] on input at bounding box center [872, 310] width 12 height 15
type input "40"
type input "$668.234"
type input "$7,350.57"
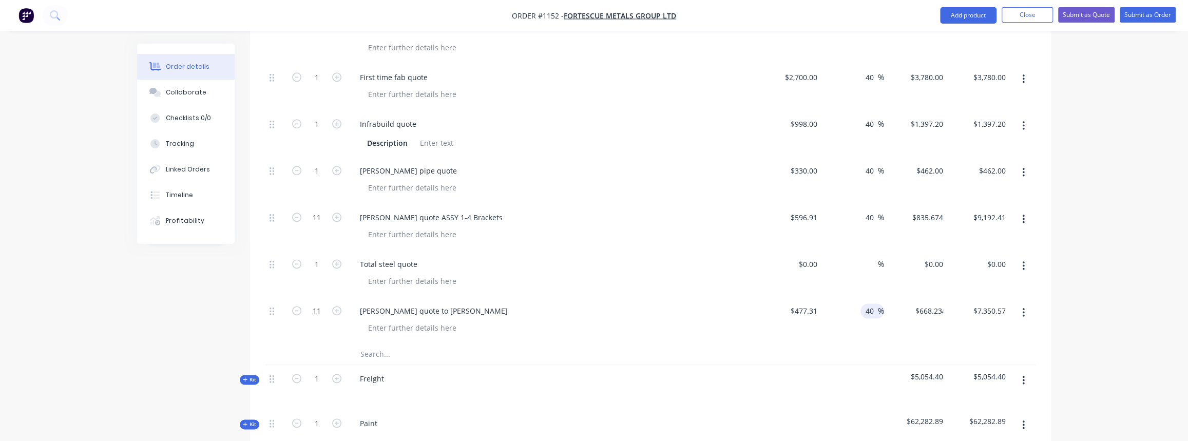
click at [646, 320] on div at bounding box center [557, 327] width 394 height 15
click at [640, 344] on div at bounding box center [506, 354] width 308 height 21
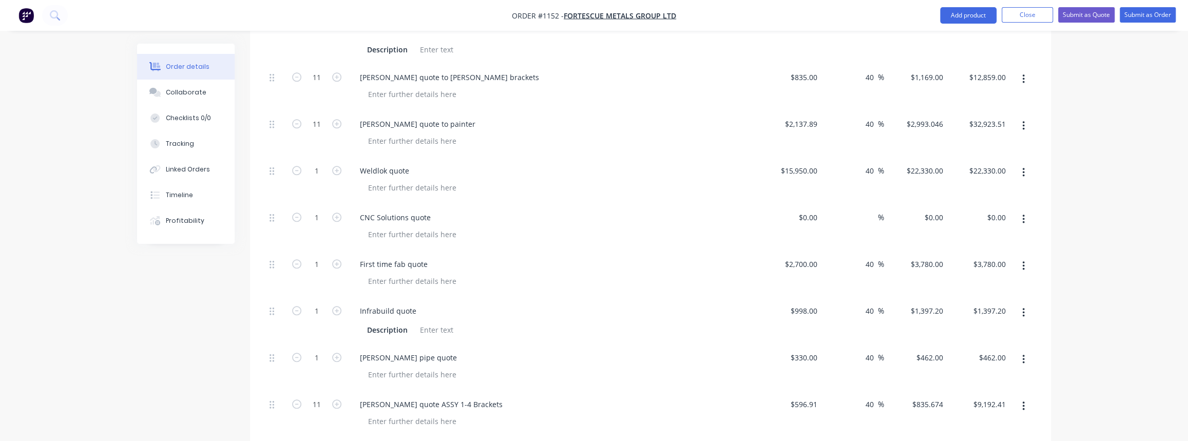
scroll to position [762, 0]
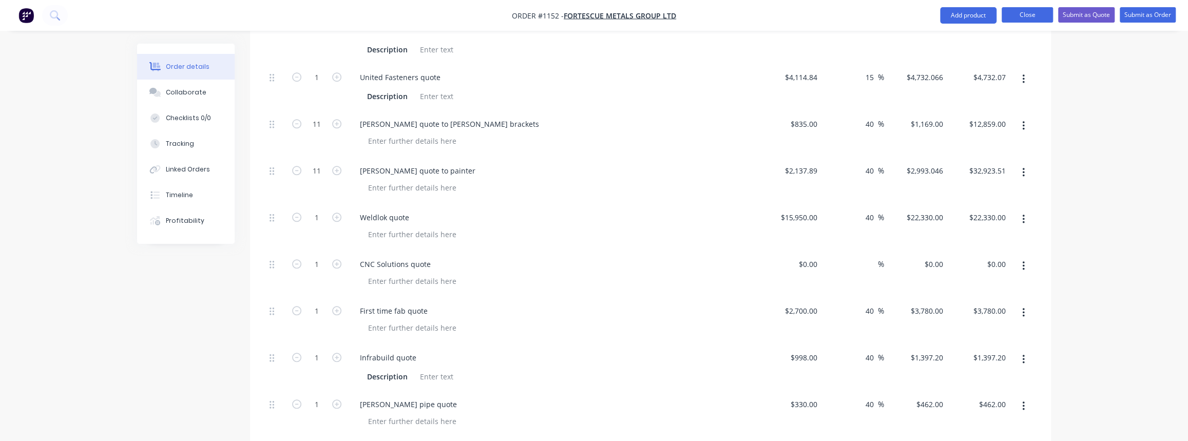
click at [1046, 18] on button "Close" at bounding box center [1027, 14] width 51 height 15
